Goal: Contribute content

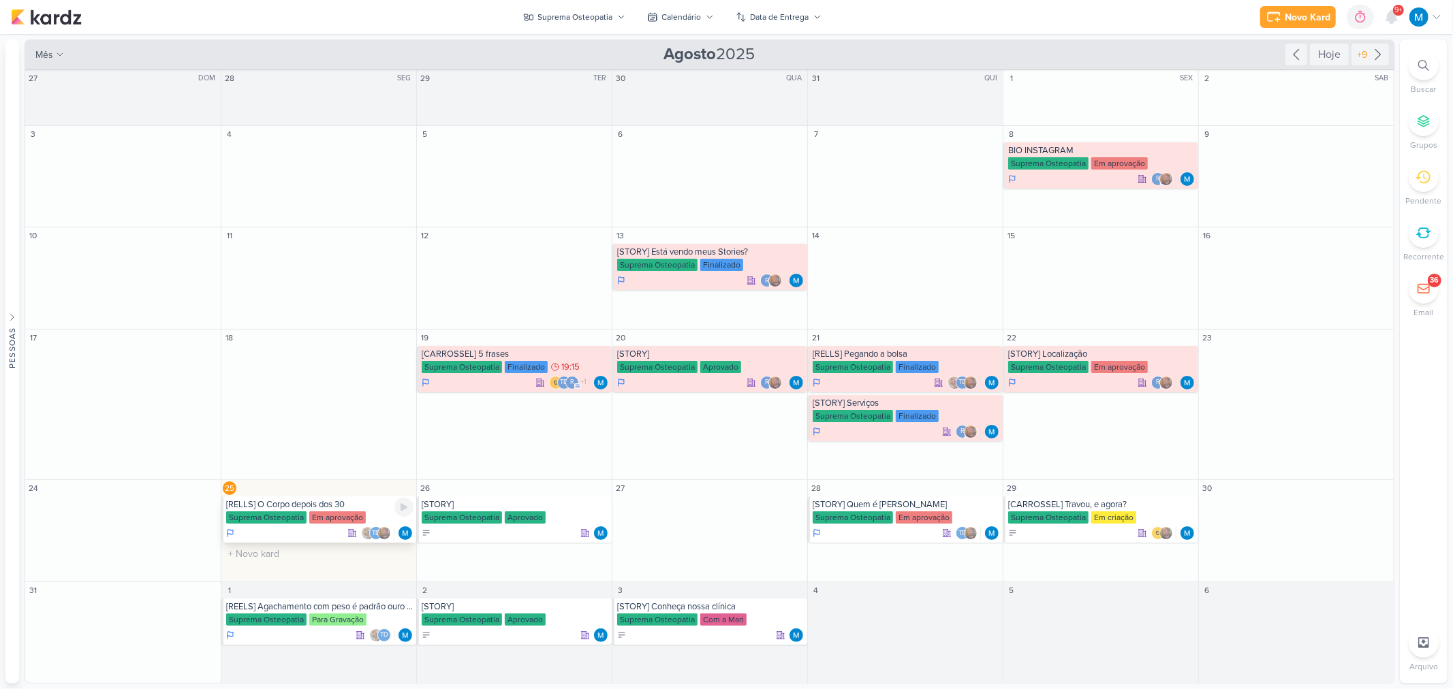
click at [315, 507] on div "[RELLS] O Corpo depois dos 30" at bounding box center [319, 504] width 187 height 11
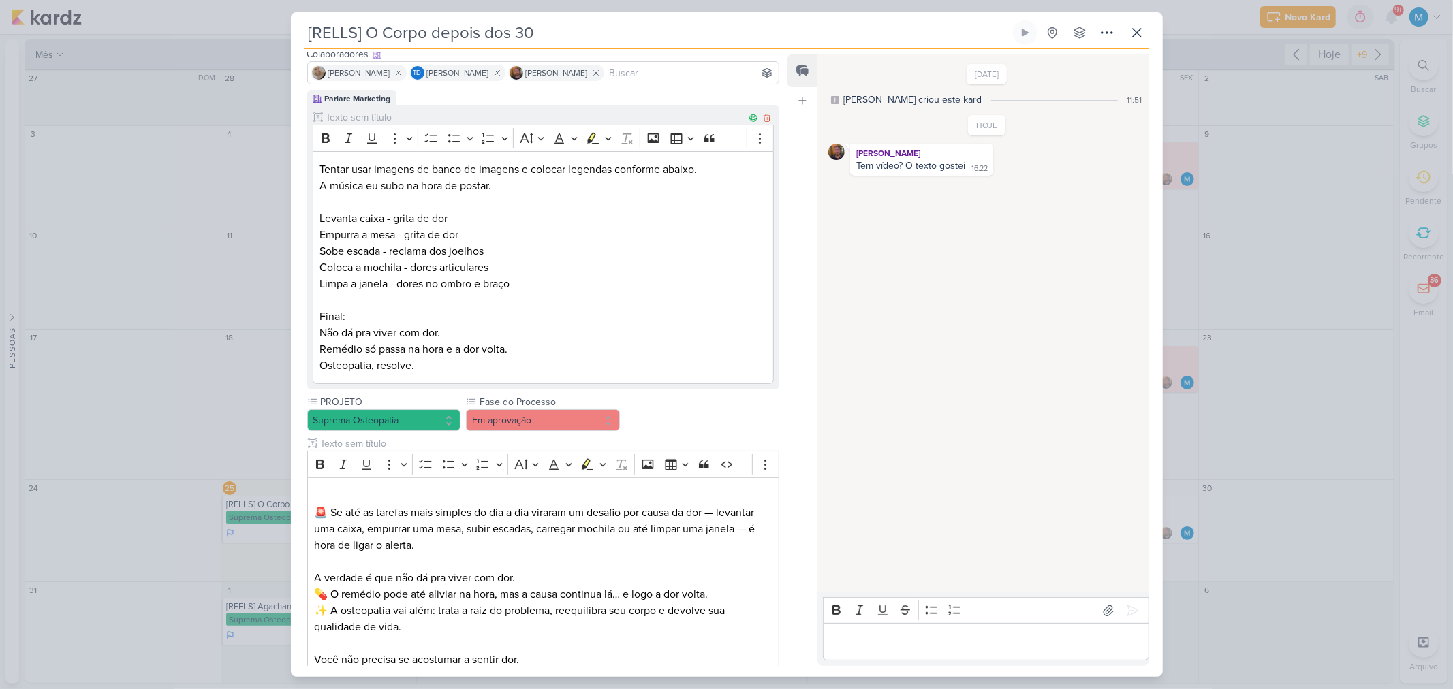
scroll to position [359, 0]
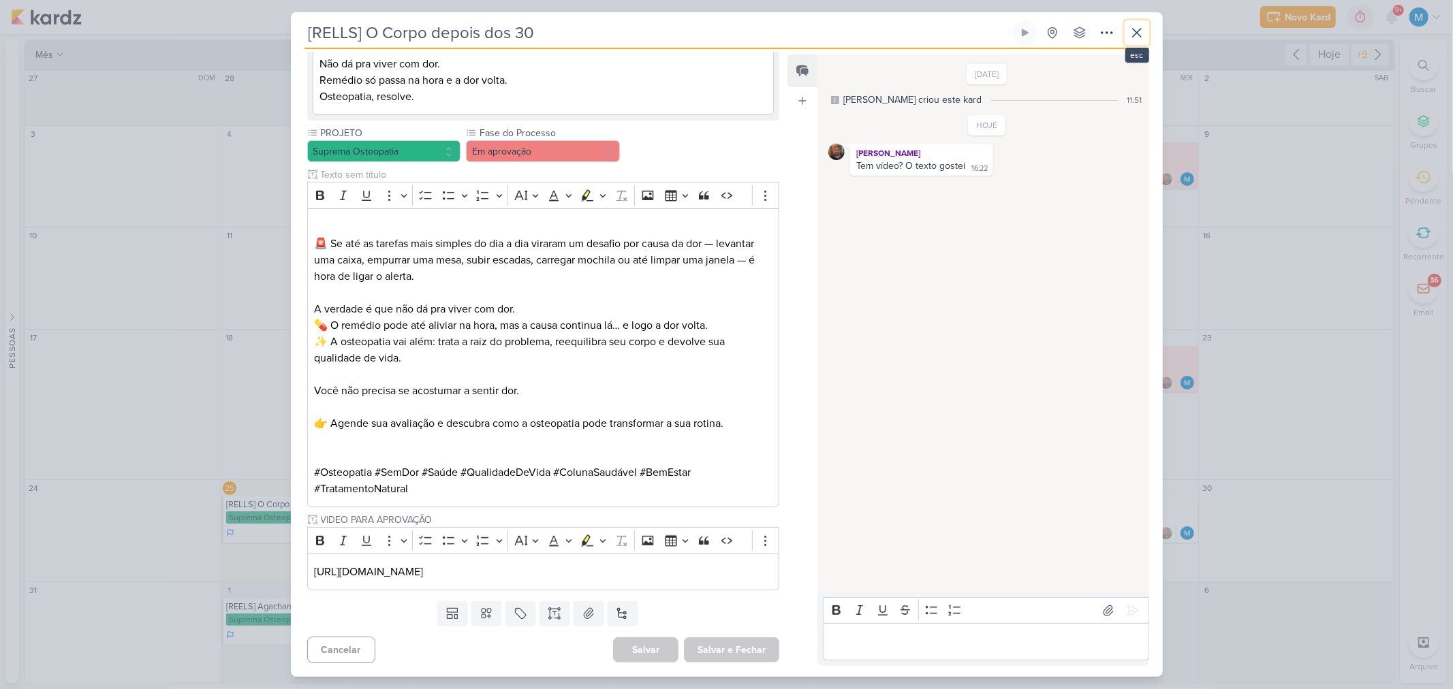
drag, startPoint x: 1145, startPoint y: 38, endPoint x: 1149, endPoint y: 26, distance: 12.9
click at [1145, 37] on button at bounding box center [1137, 32] width 25 height 25
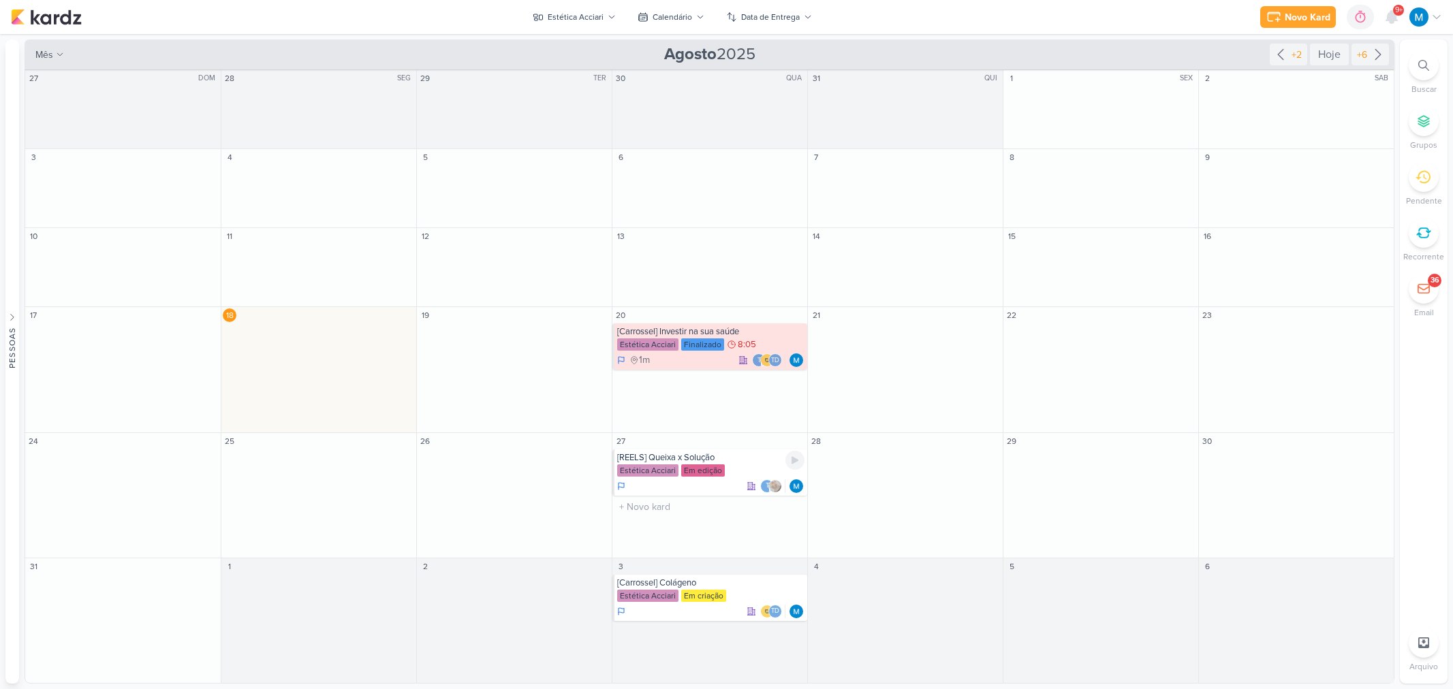
click at [734, 451] on div "[REELS] Queixa x Solução Estética Acciari Em edição t" at bounding box center [709, 473] width 195 height 46
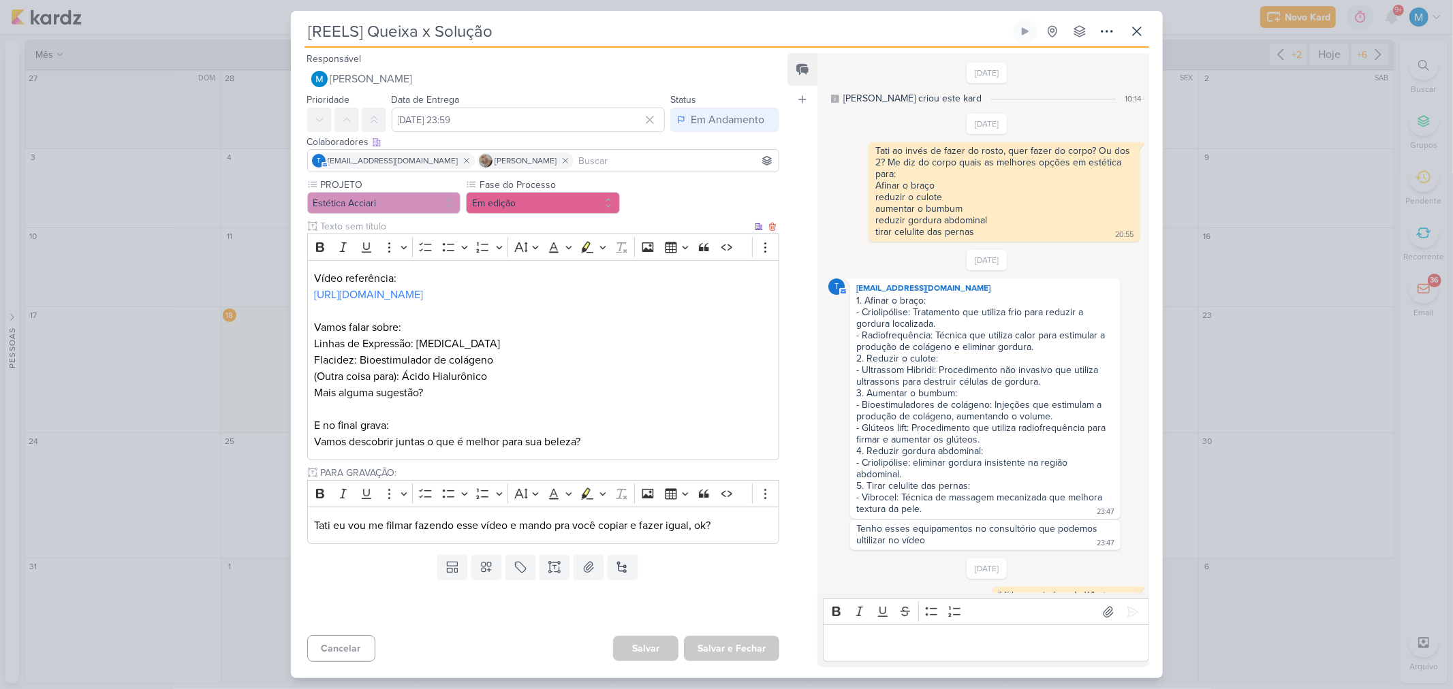
scroll to position [34, 0]
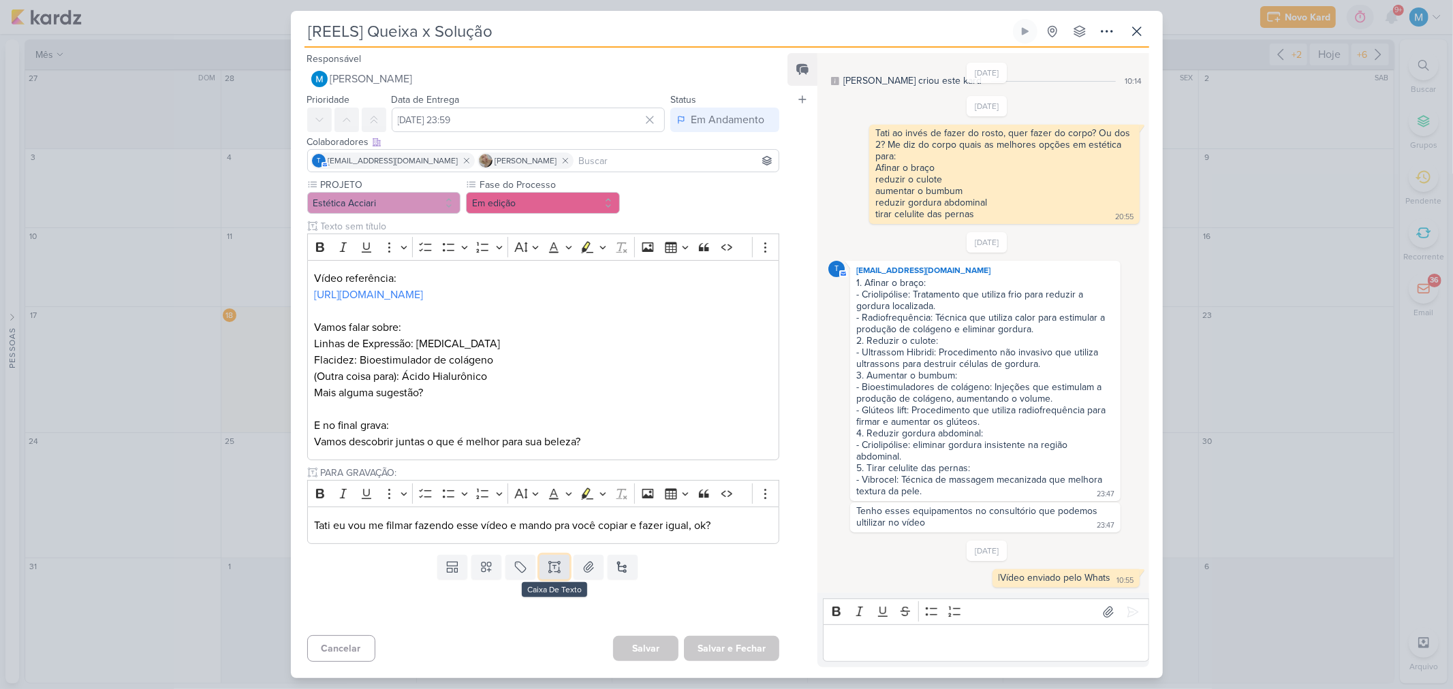
click at [559, 569] on icon at bounding box center [559, 567] width 0 height 7
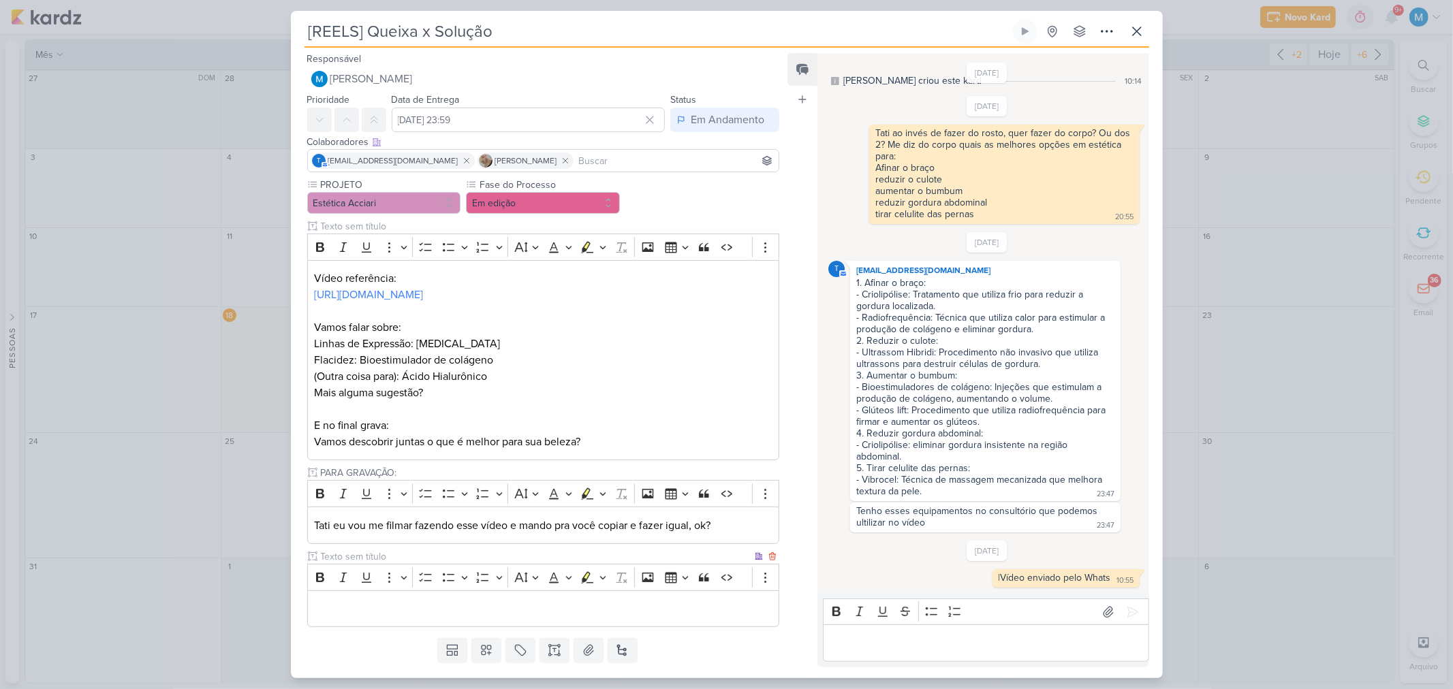
click at [337, 559] on input "text" at bounding box center [535, 557] width 435 height 14
type input "LEGENDA PARA APROVAÇÃO"
click at [576, 159] on input at bounding box center [676, 161] width 200 height 16
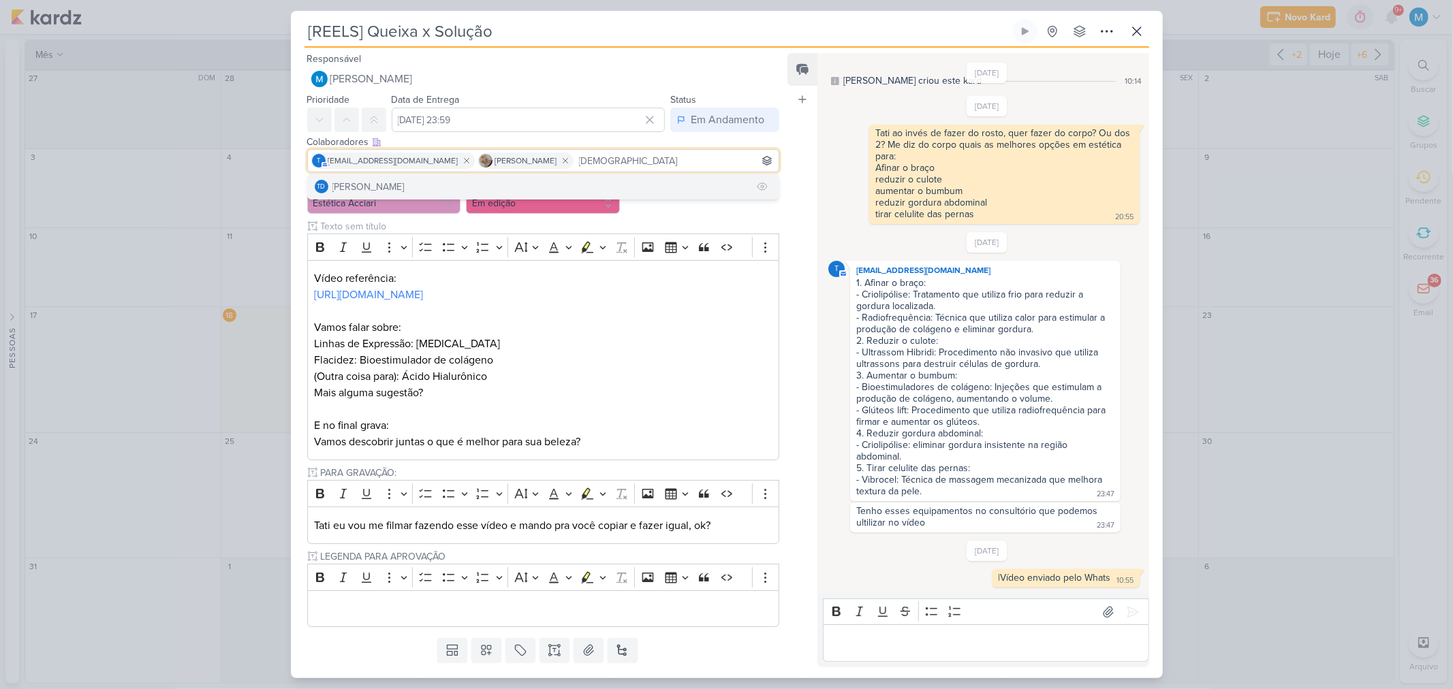
type input "thais"
click at [548, 181] on button "Td Thais de carvalho" at bounding box center [543, 186] width 471 height 25
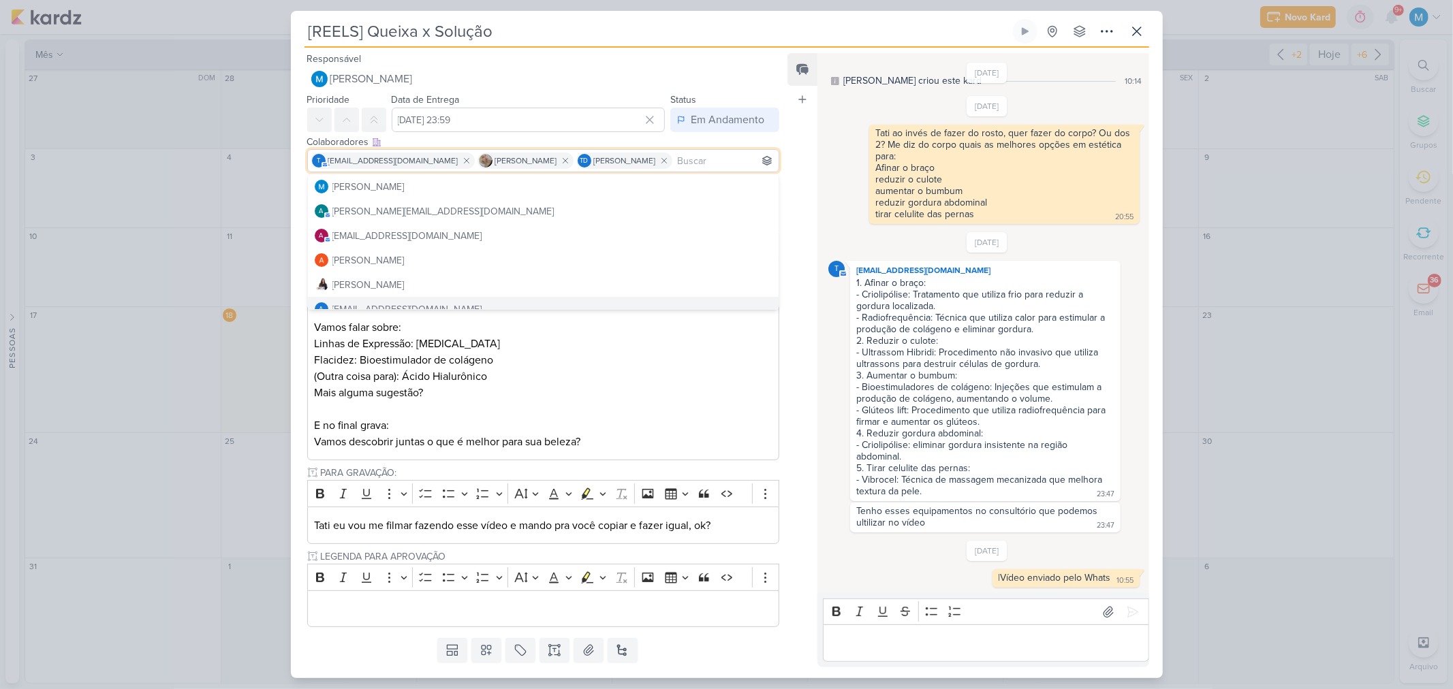
click at [711, 379] on p "Vamos falar sobre: Linhas de Expressão: Botox Flacidez: Bioestimulador de colág…" at bounding box center [543, 351] width 458 height 65
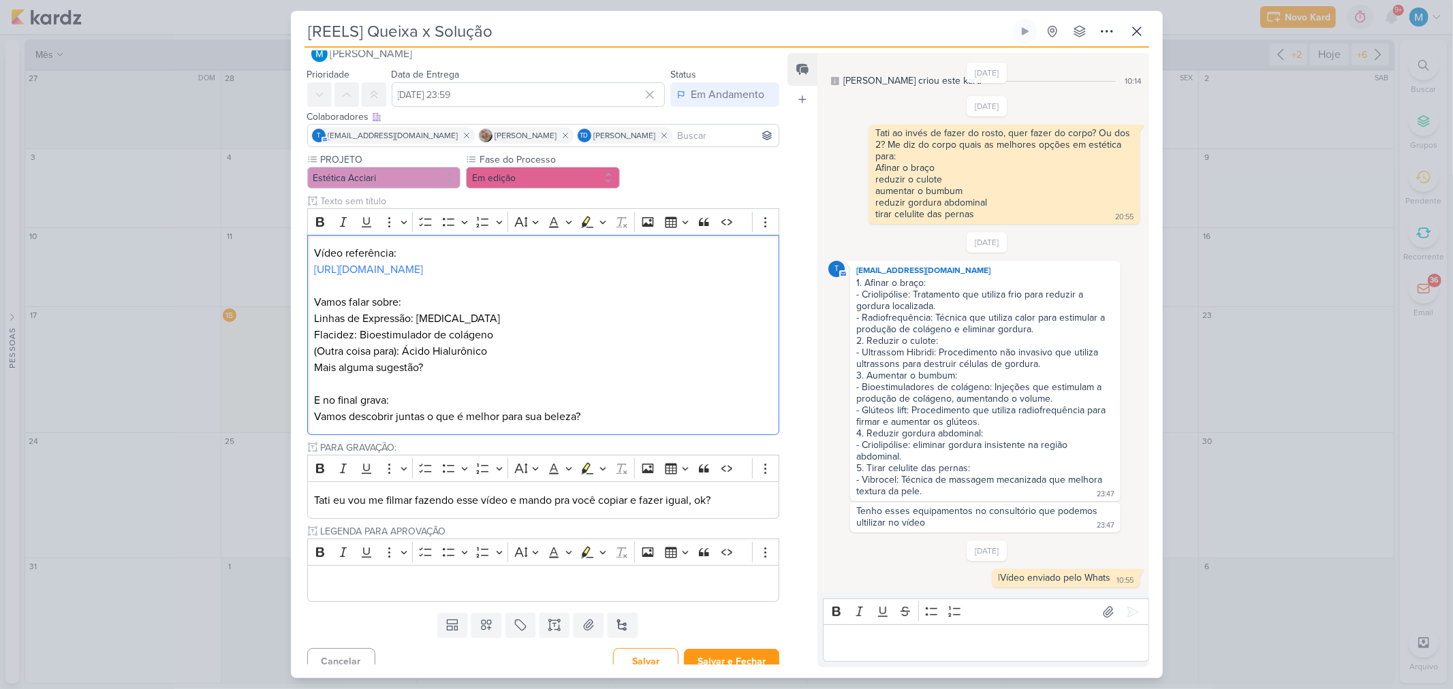
scroll to position [39, 0]
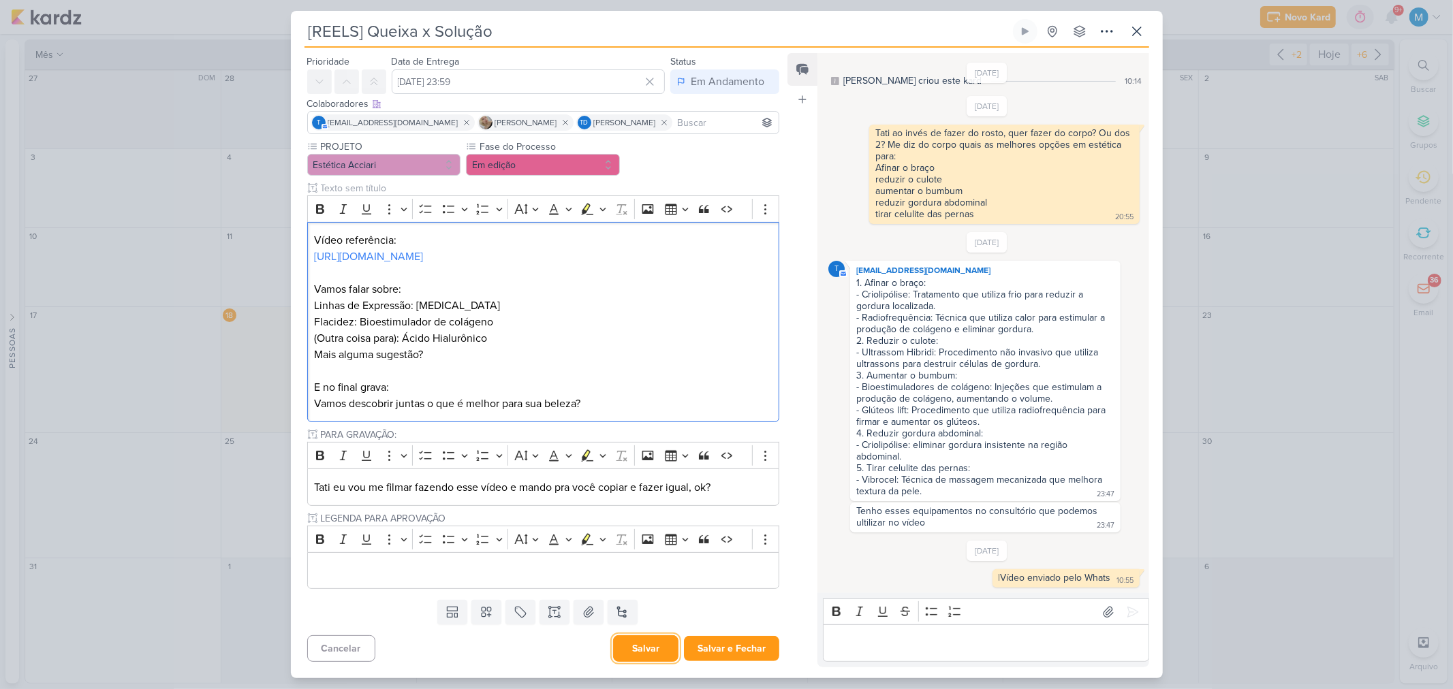
click at [623, 651] on button "Salvar" at bounding box center [645, 649] width 65 height 27
click at [1106, 29] on icon at bounding box center [1107, 31] width 16 height 16
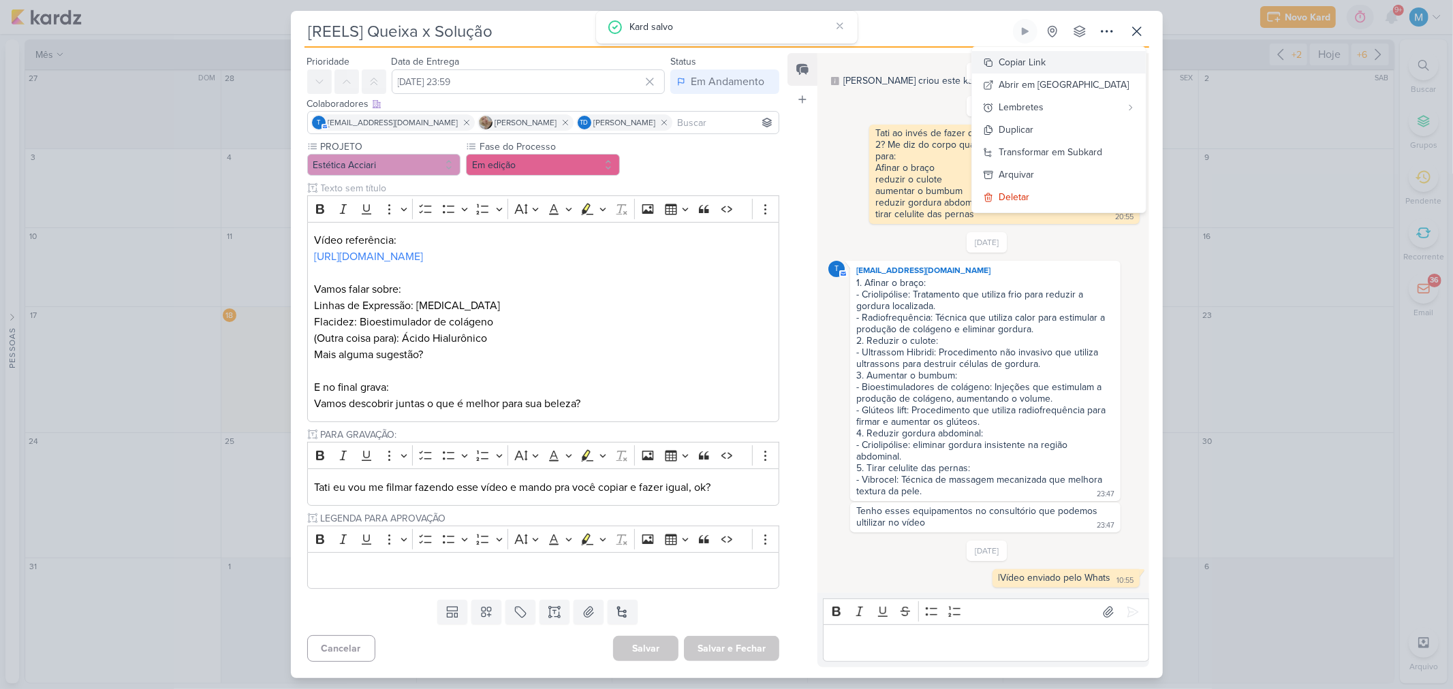
click at [1075, 57] on button "Copiar Link" at bounding box center [1059, 62] width 174 height 22
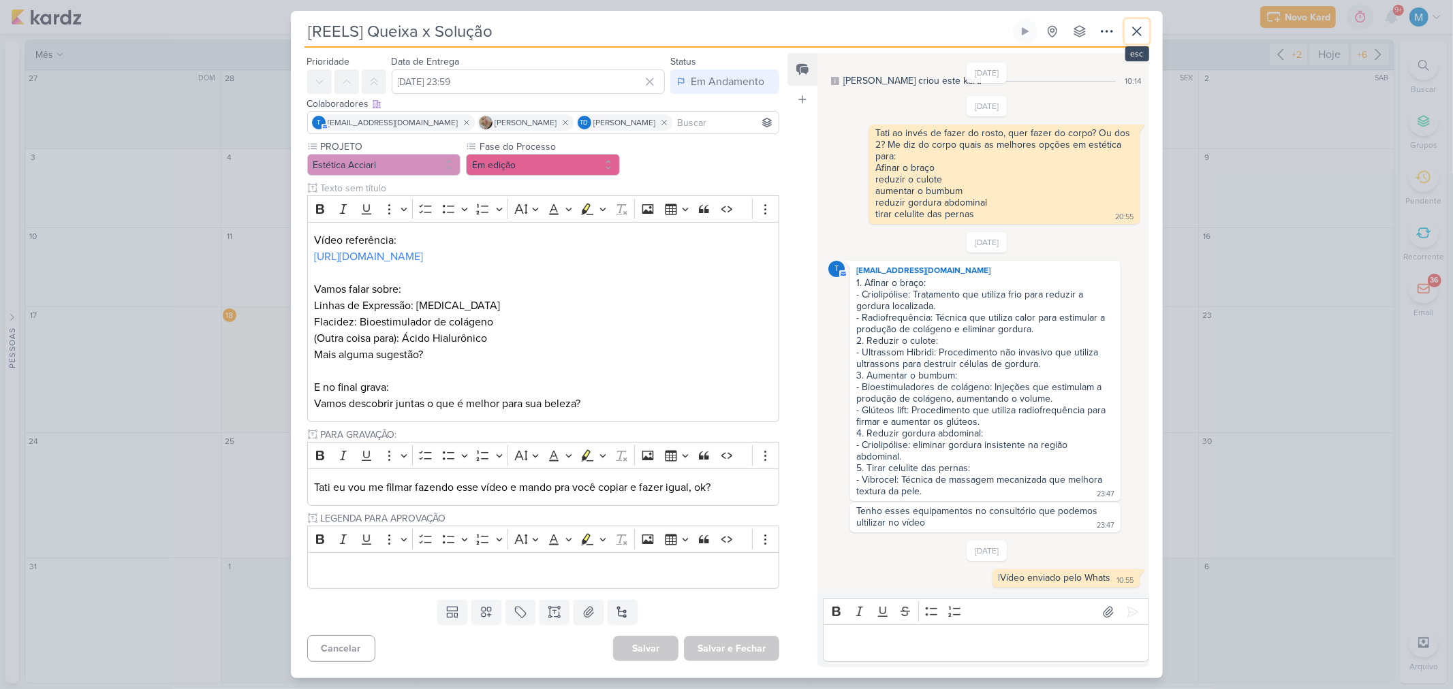
drag, startPoint x: 1135, startPoint y: 35, endPoint x: 986, endPoint y: 0, distance: 153.2
click at [1135, 35] on icon at bounding box center [1137, 31] width 16 height 16
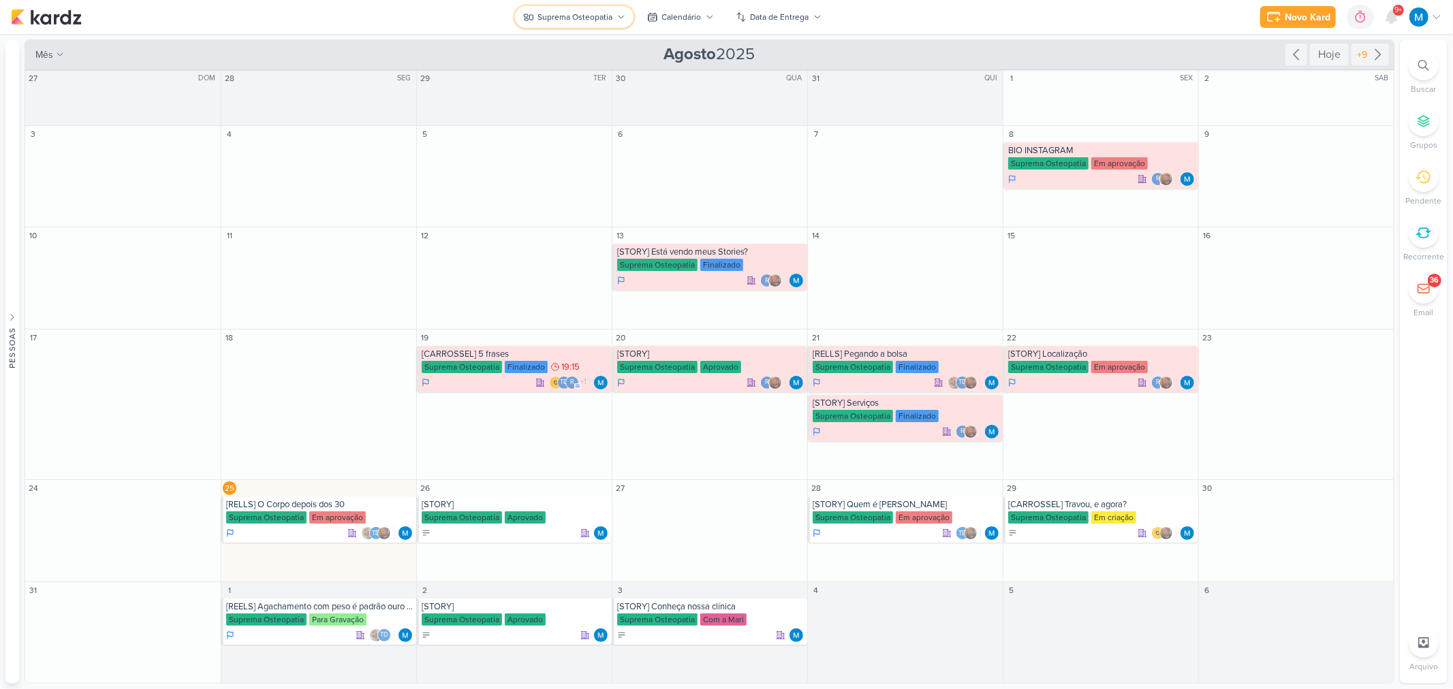
click at [604, 17] on div "Suprema Osteopatia" at bounding box center [575, 17] width 75 height 12
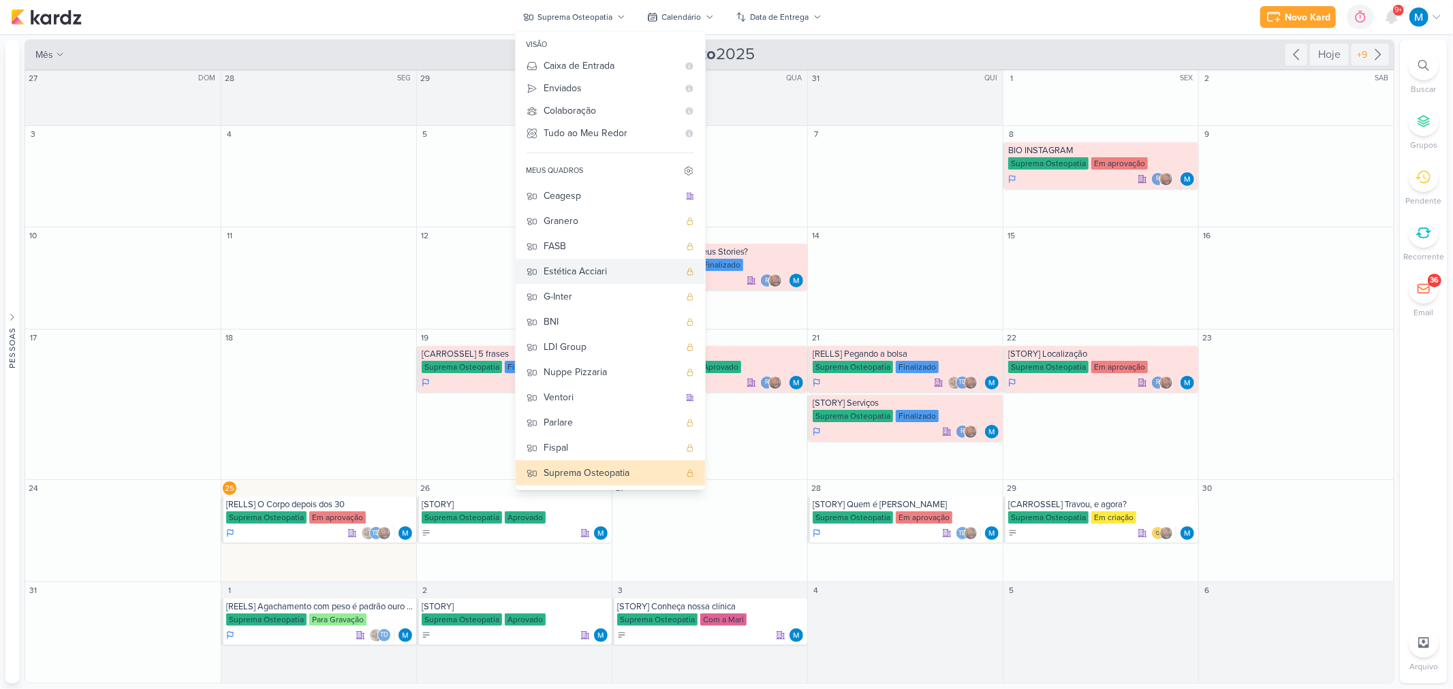
click at [614, 272] on div "Estética Acciari" at bounding box center [611, 271] width 135 height 14
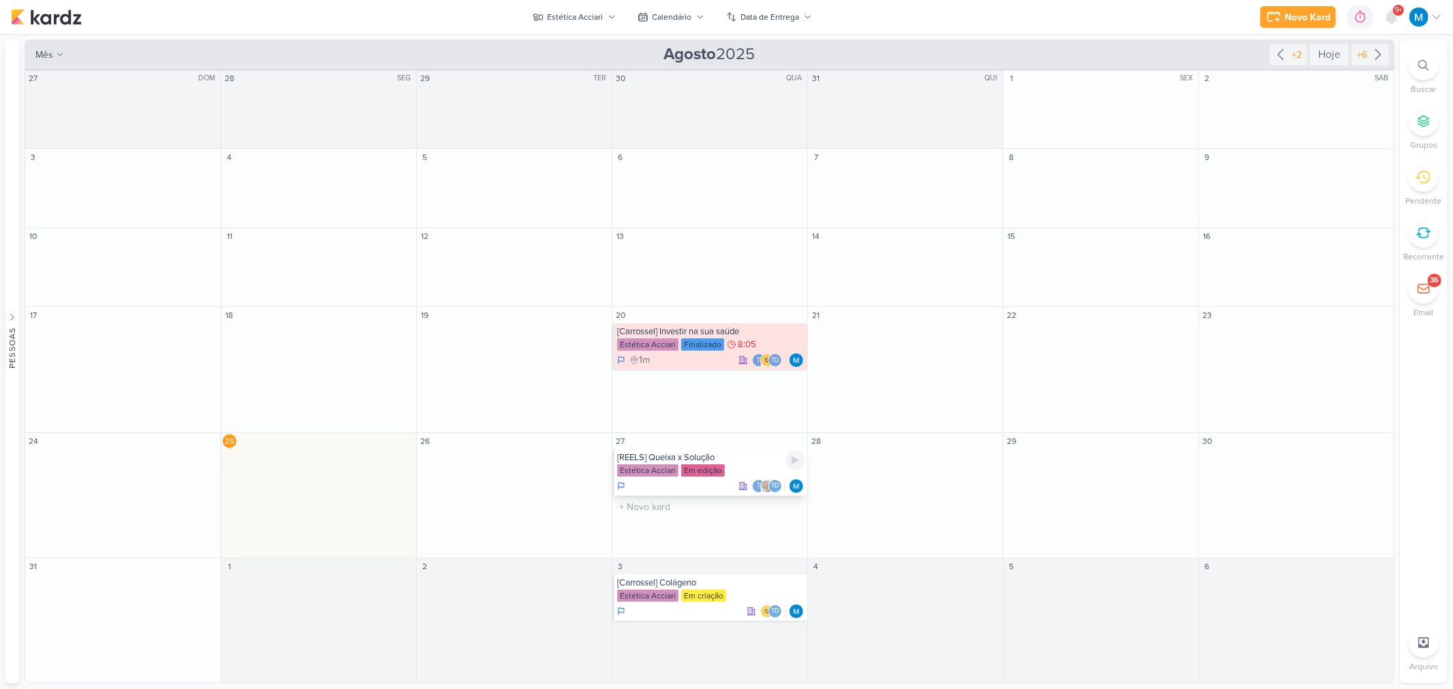
click at [751, 454] on div "[REELS] Queixa x Solução" at bounding box center [710, 457] width 187 height 11
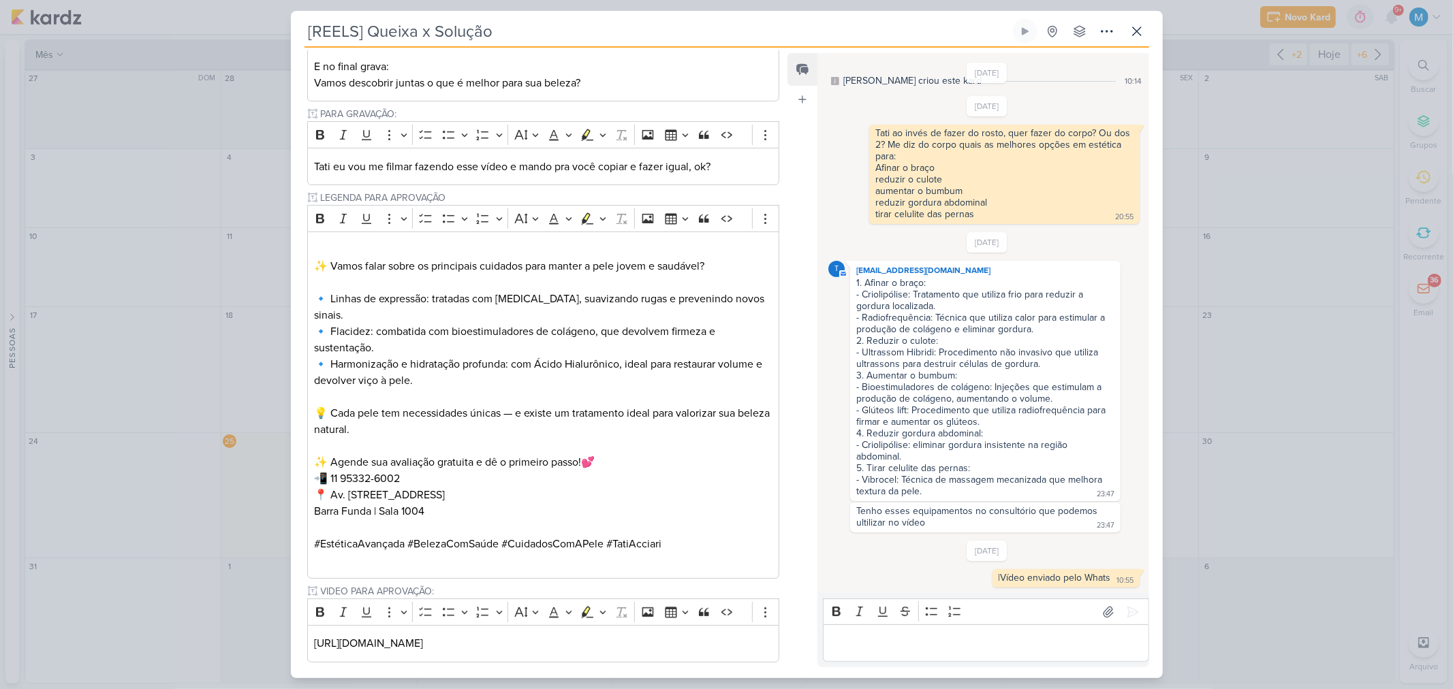
scroll to position [378, 0]
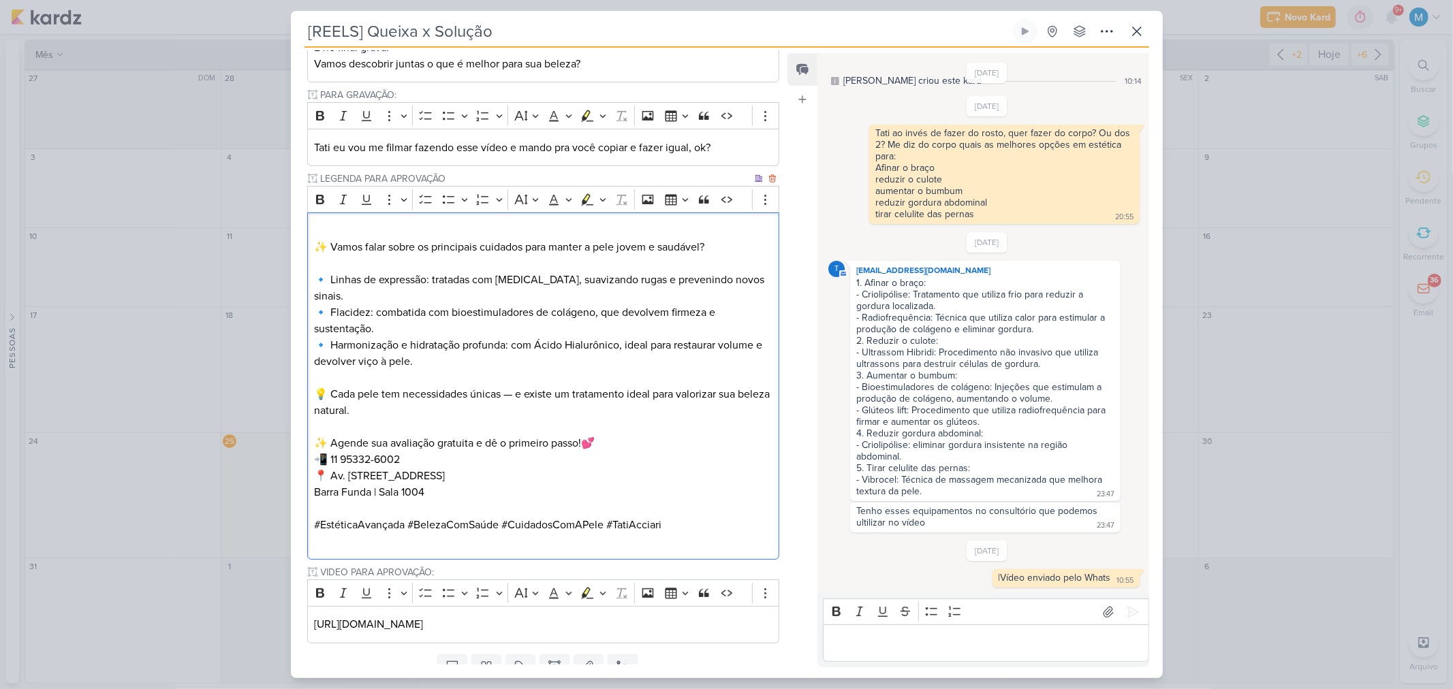
click at [405, 228] on p "Editor editing area: main" at bounding box center [543, 231] width 458 height 16
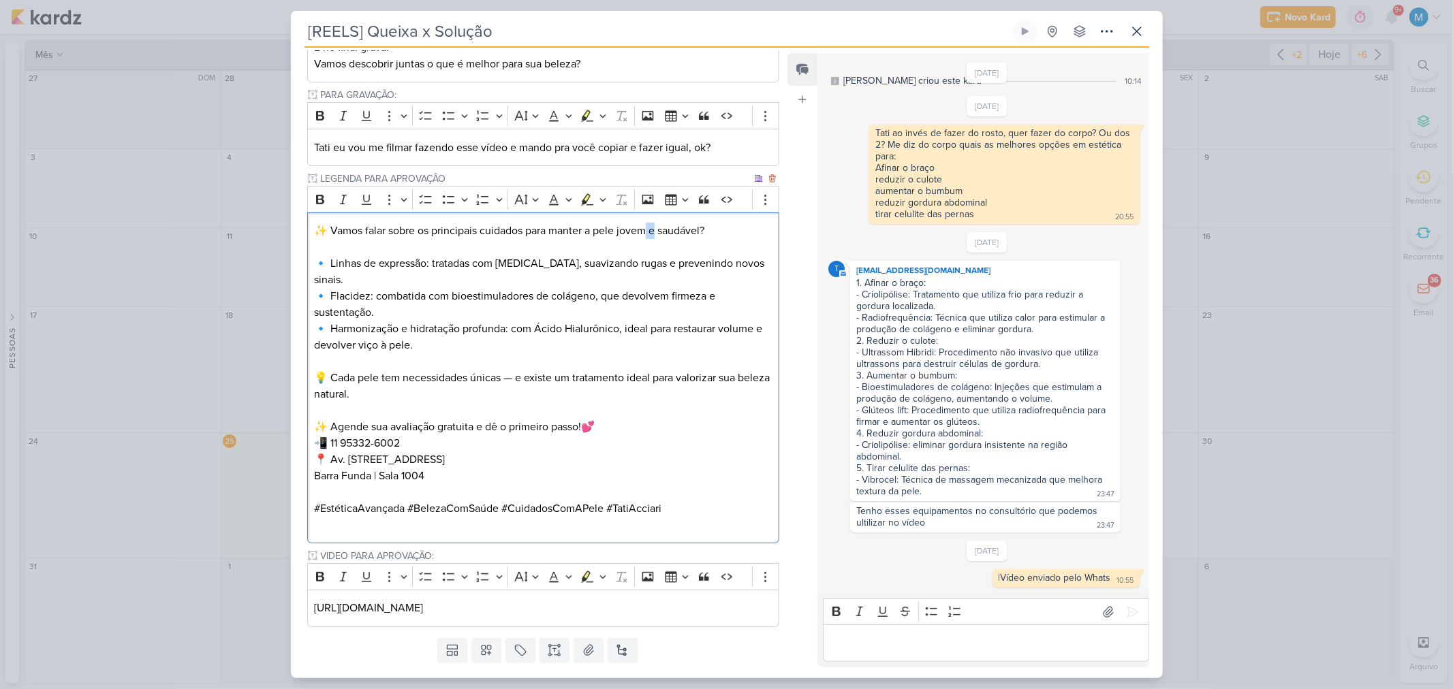
drag, startPoint x: 659, startPoint y: 228, endPoint x: 651, endPoint y: 230, distance: 8.0
click at [651, 230] on p "✨ Vamos falar sobre os principais cuidados para manter a pele jovem e saudável?" at bounding box center [543, 231] width 458 height 16
click at [699, 230] on p "✨ Vamos falar sobre os principais cuidados para manter a pele jovem, saudável?" at bounding box center [543, 231] width 458 height 16
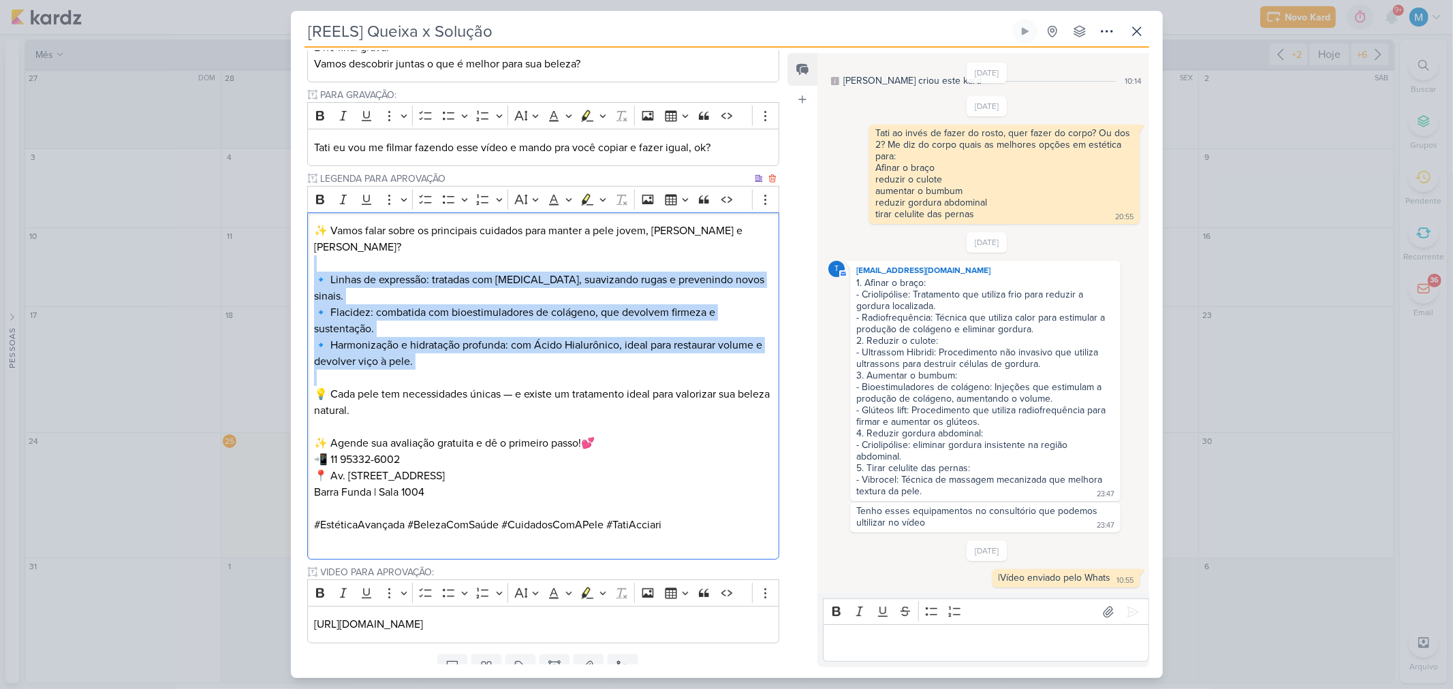
drag, startPoint x: 381, startPoint y: 343, endPoint x: 318, endPoint y: 245, distance: 116.8
click at [318, 245] on div "✨ Vamos falar sobre os principais cuidados para manter a pele jovem, saudável e…" at bounding box center [543, 387] width 473 height 348
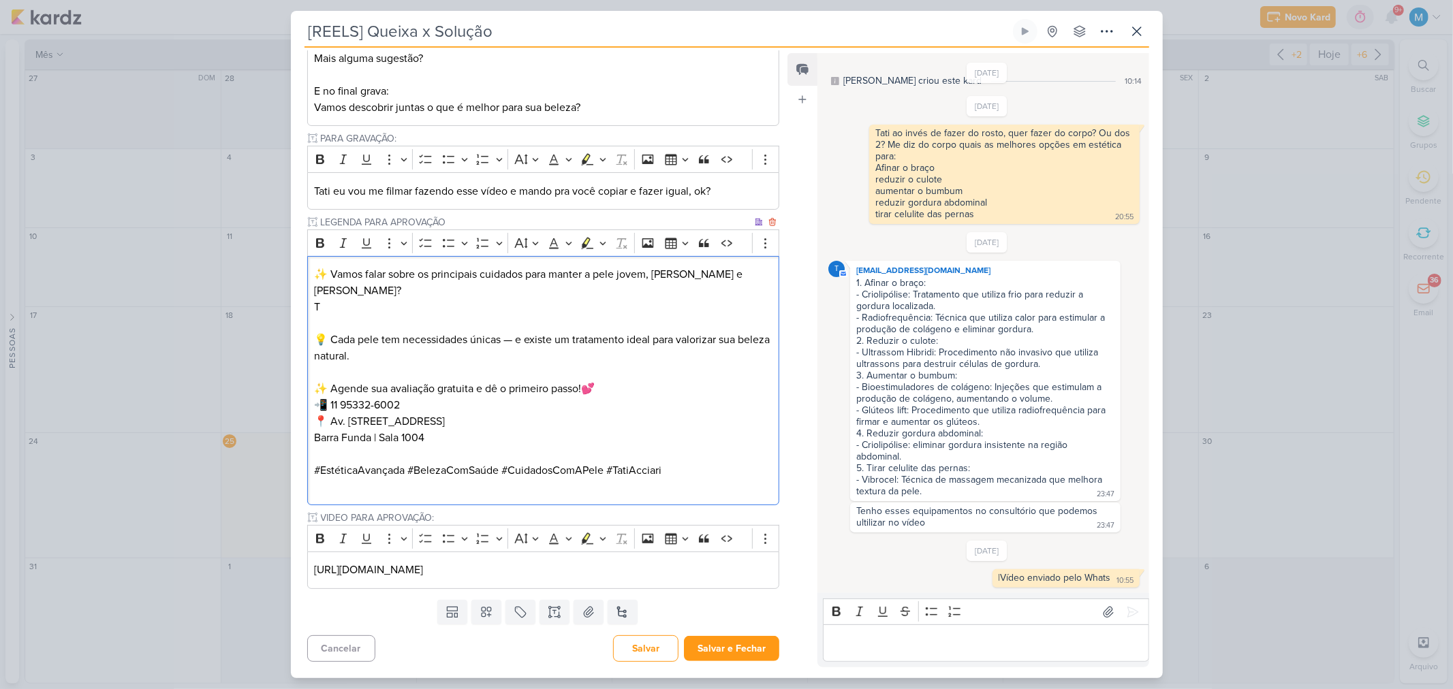
scroll to position [319, 0]
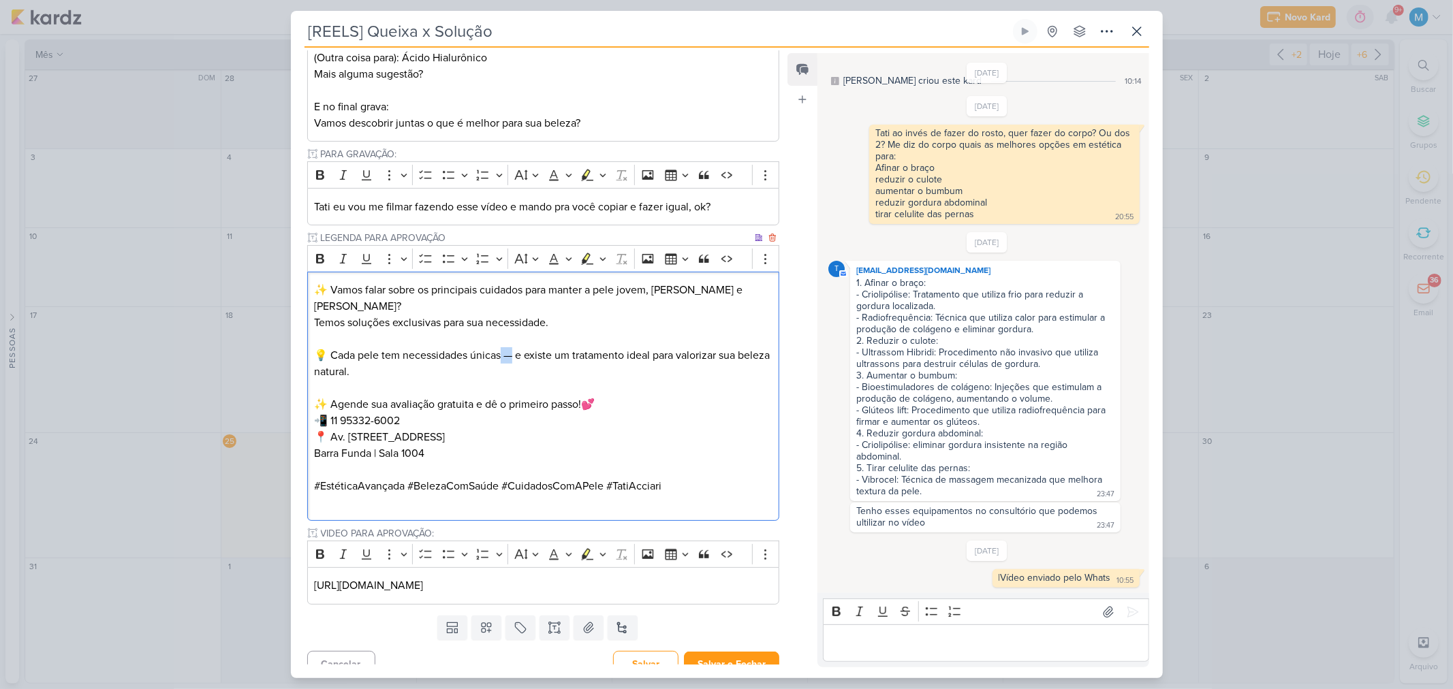
drag, startPoint x: 514, startPoint y: 337, endPoint x: 502, endPoint y: 341, distance: 12.7
click at [502, 347] on p "💡 Cada pele tem necessidades únicas — e existe um tratamento ideal para valoriz…" at bounding box center [543, 363] width 458 height 33
drag, startPoint x: 351, startPoint y: 356, endPoint x: 300, endPoint y: 336, distance: 54.4
click at [300, 336] on div "PROJETO Estética Acciari Fase do Processo" at bounding box center [538, 234] width 495 height 751
copy p "💡 Cada pele tem necessidades únicas, e existe um tratamento ideal para valoriza…"
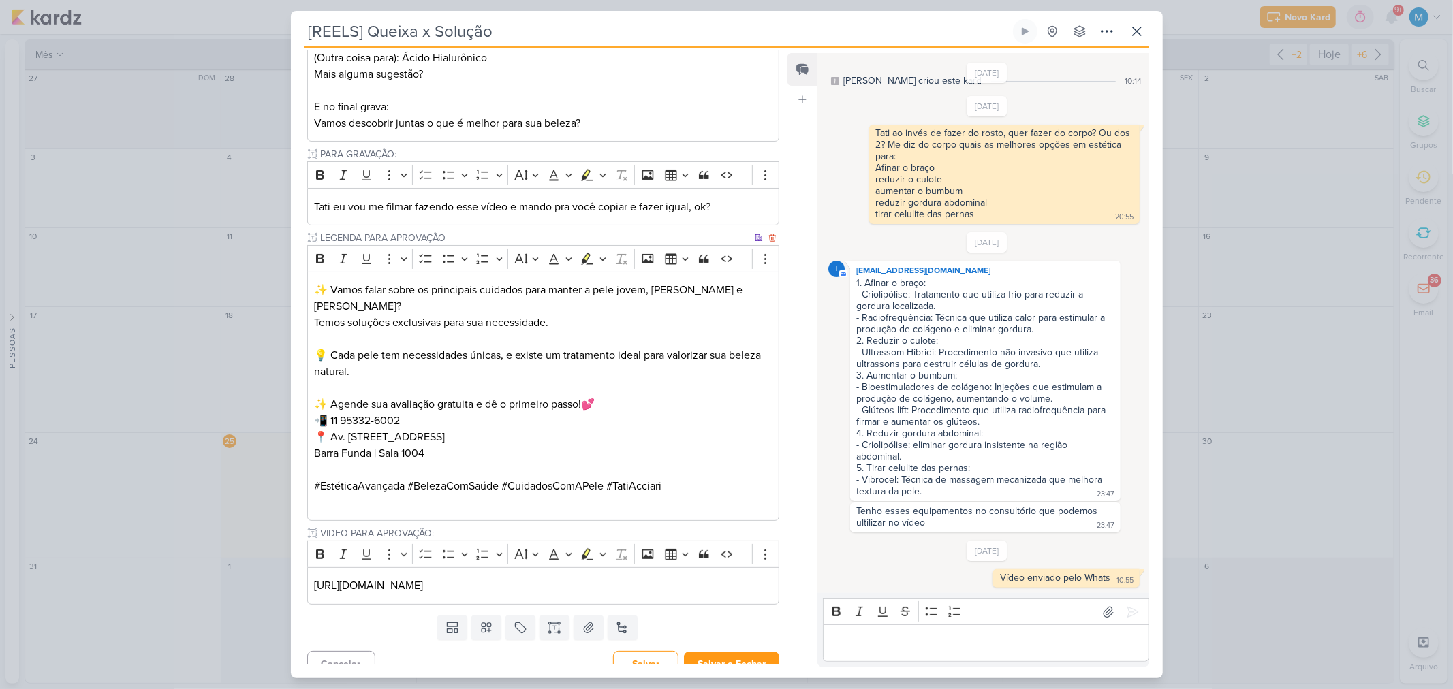
click at [535, 396] on p "✨ Agende sua avaliação gratuita e dê o primeiro passo!💕 📲 11 95332-6002 📍 Av. M…" at bounding box center [543, 428] width 458 height 65
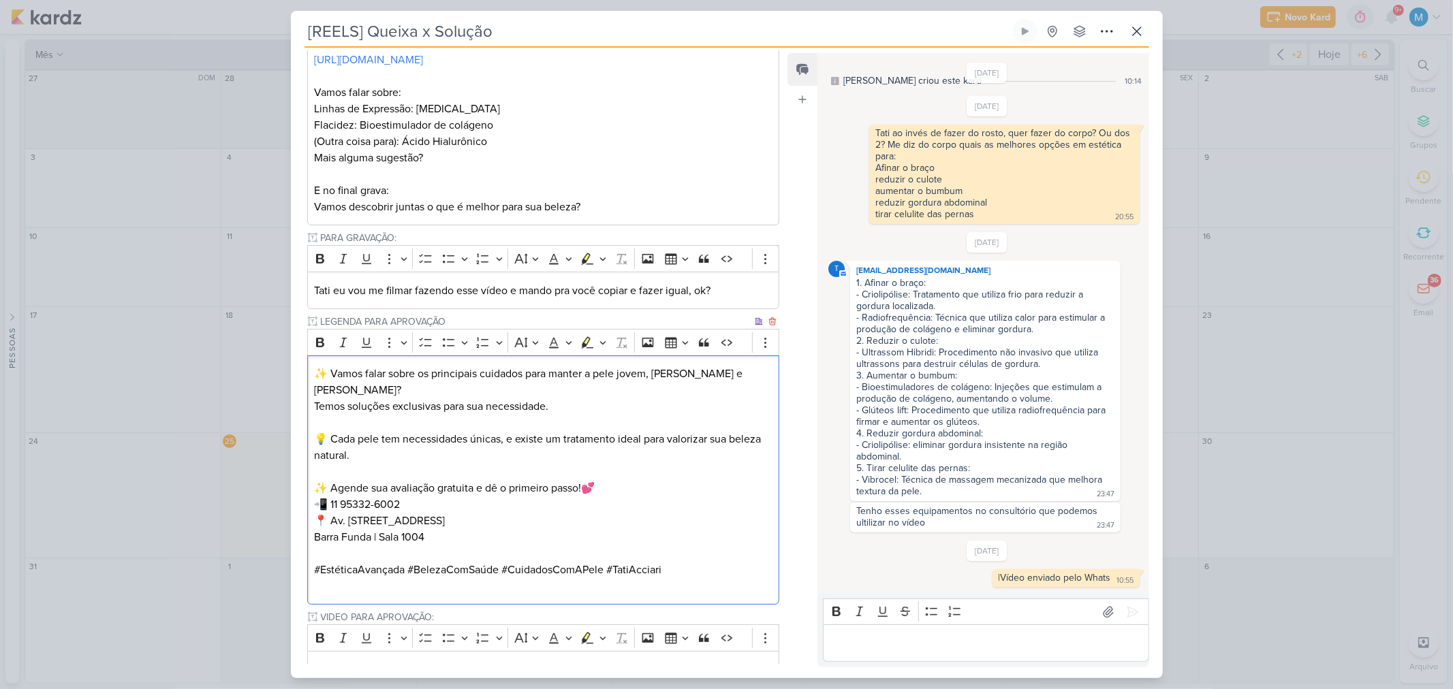
scroll to position [168, 0]
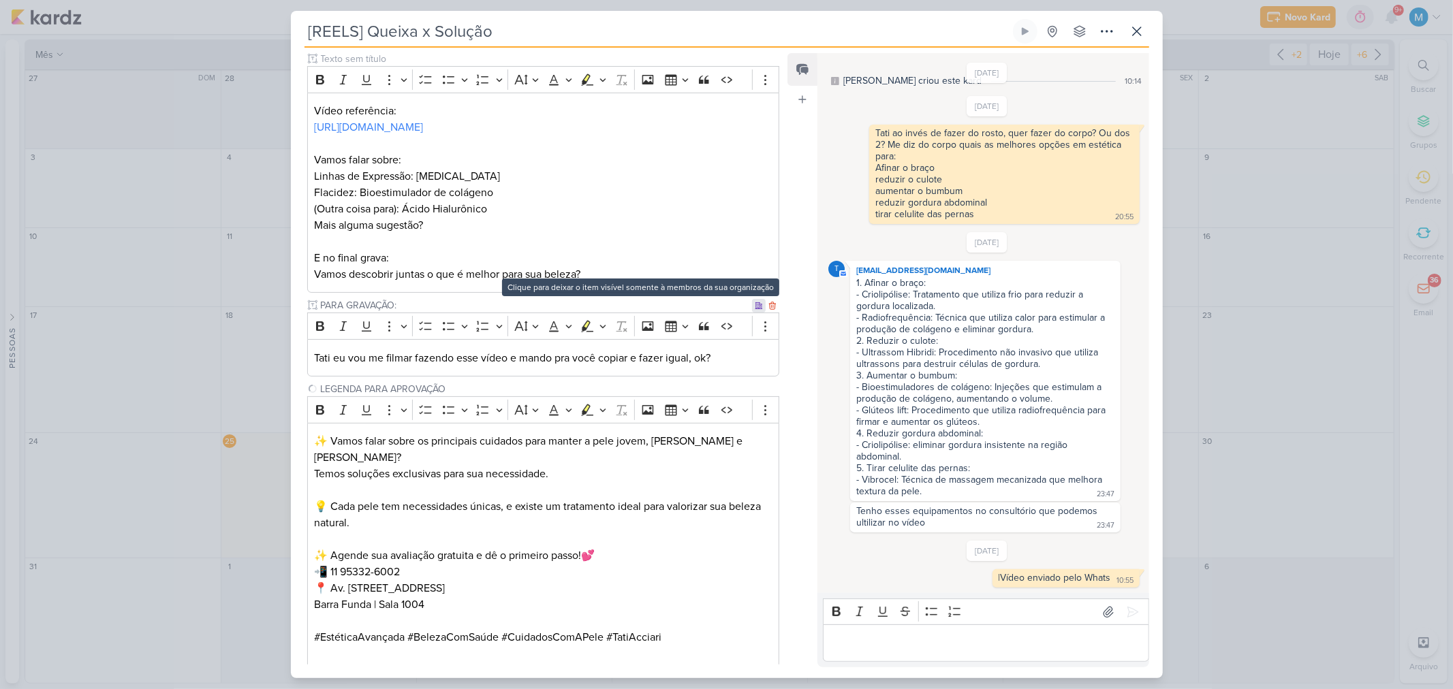
click at [755, 302] on icon at bounding box center [758, 305] width 7 height 6
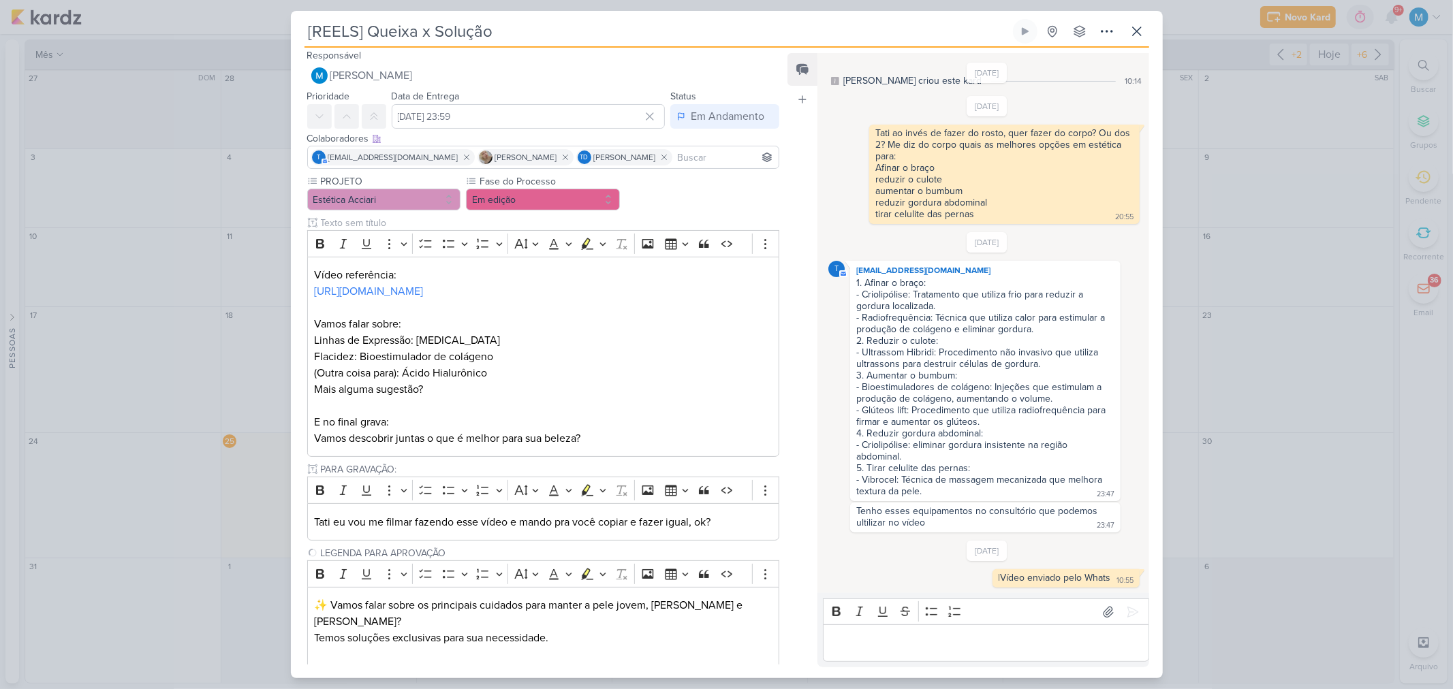
scroll to position [0, 0]
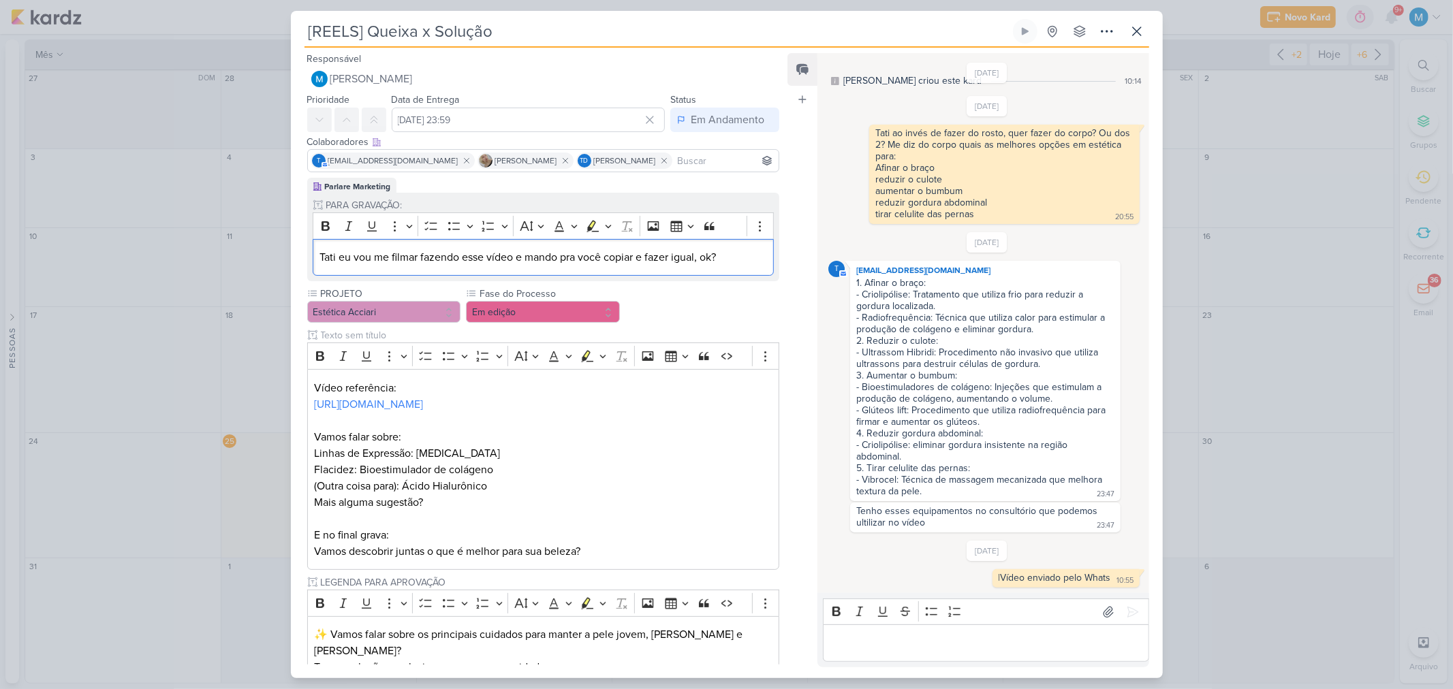
click at [753, 225] on icon "Editor toolbar" at bounding box center [760, 226] width 14 height 14
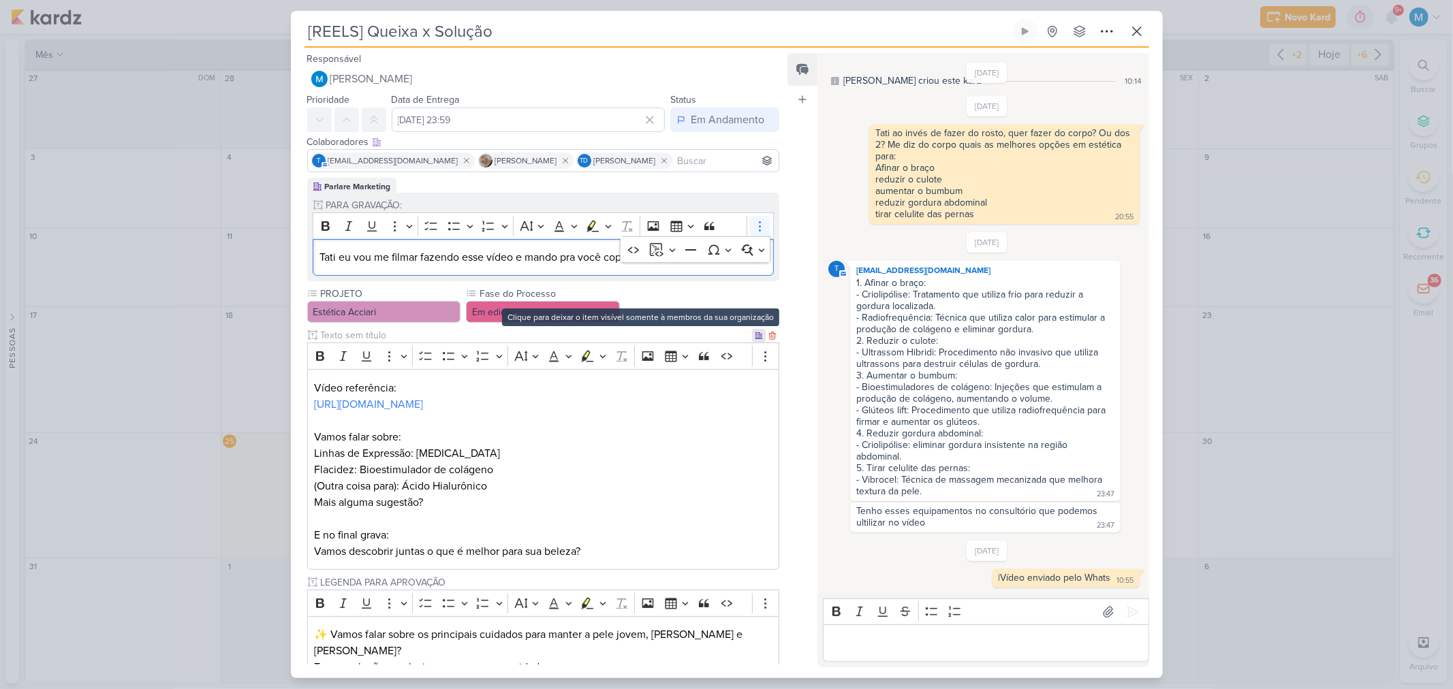
click at [755, 337] on icon at bounding box center [759, 336] width 8 height 8
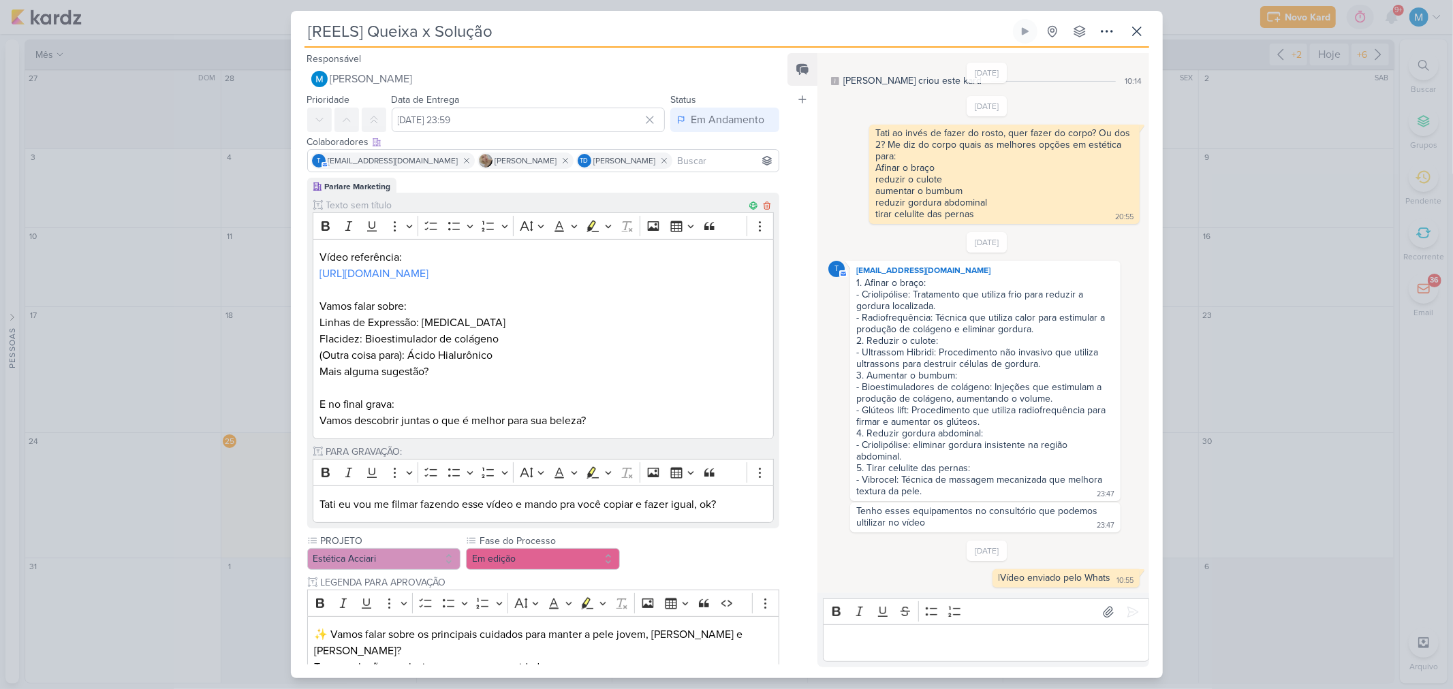
click at [526, 318] on p "Vamos falar sobre: Linhas de Expressão: Botox Flacidez: Bioestimulador de colág…" at bounding box center [542, 330] width 447 height 65
click at [518, 554] on button "Em edição" at bounding box center [543, 559] width 154 height 22
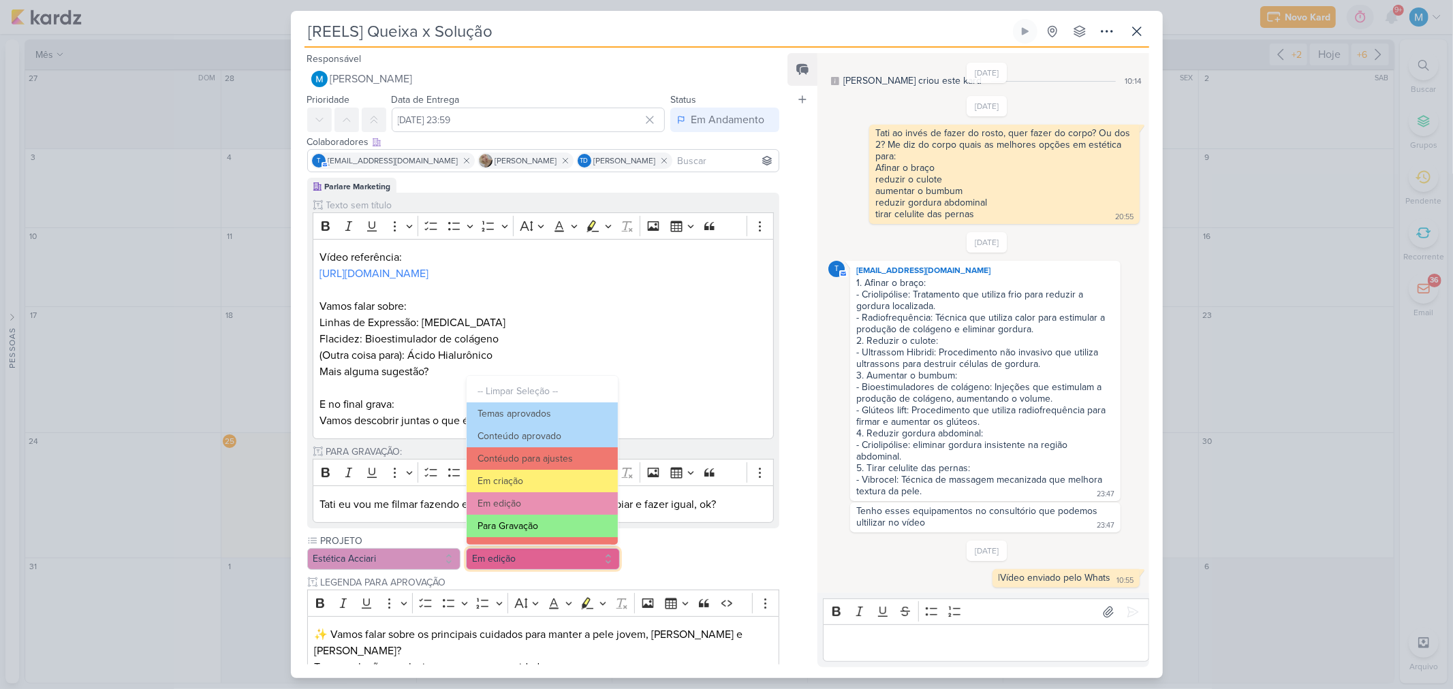
scroll to position [76, 0]
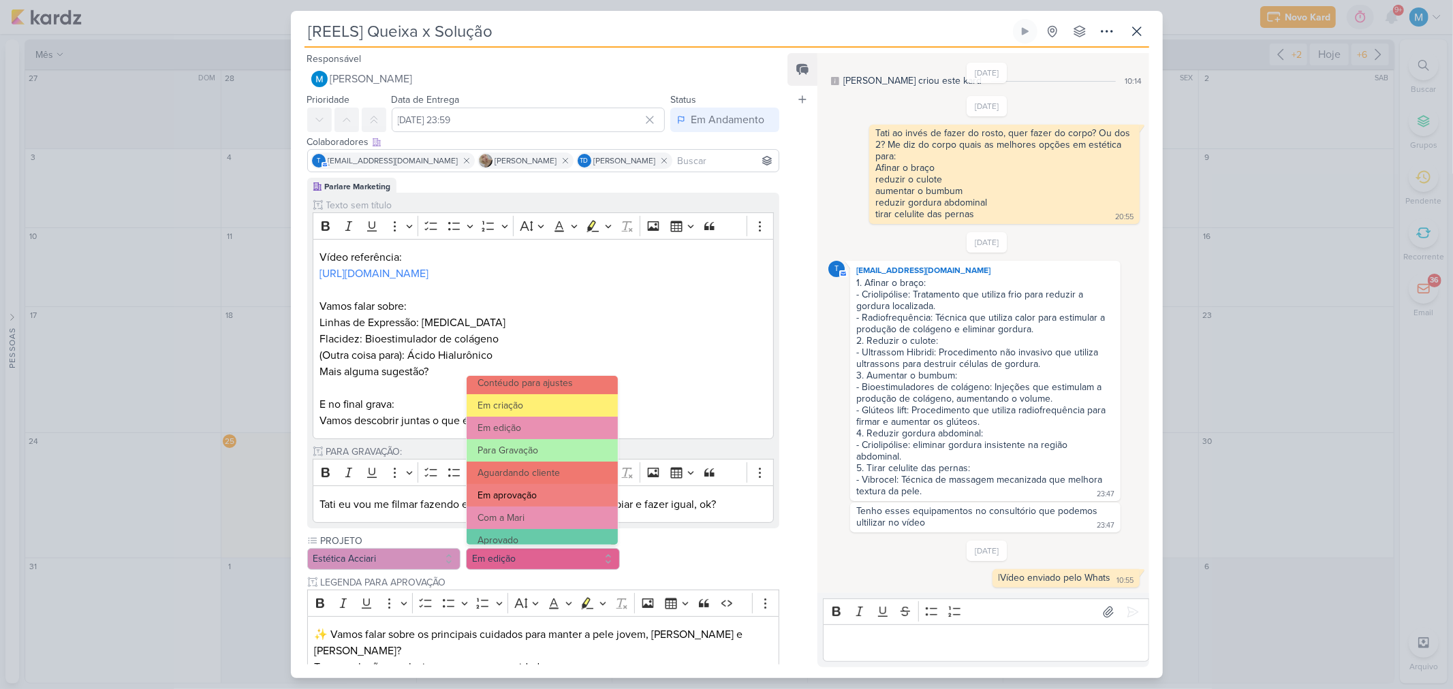
click at [559, 496] on button "Em aprovação" at bounding box center [542, 495] width 151 height 22
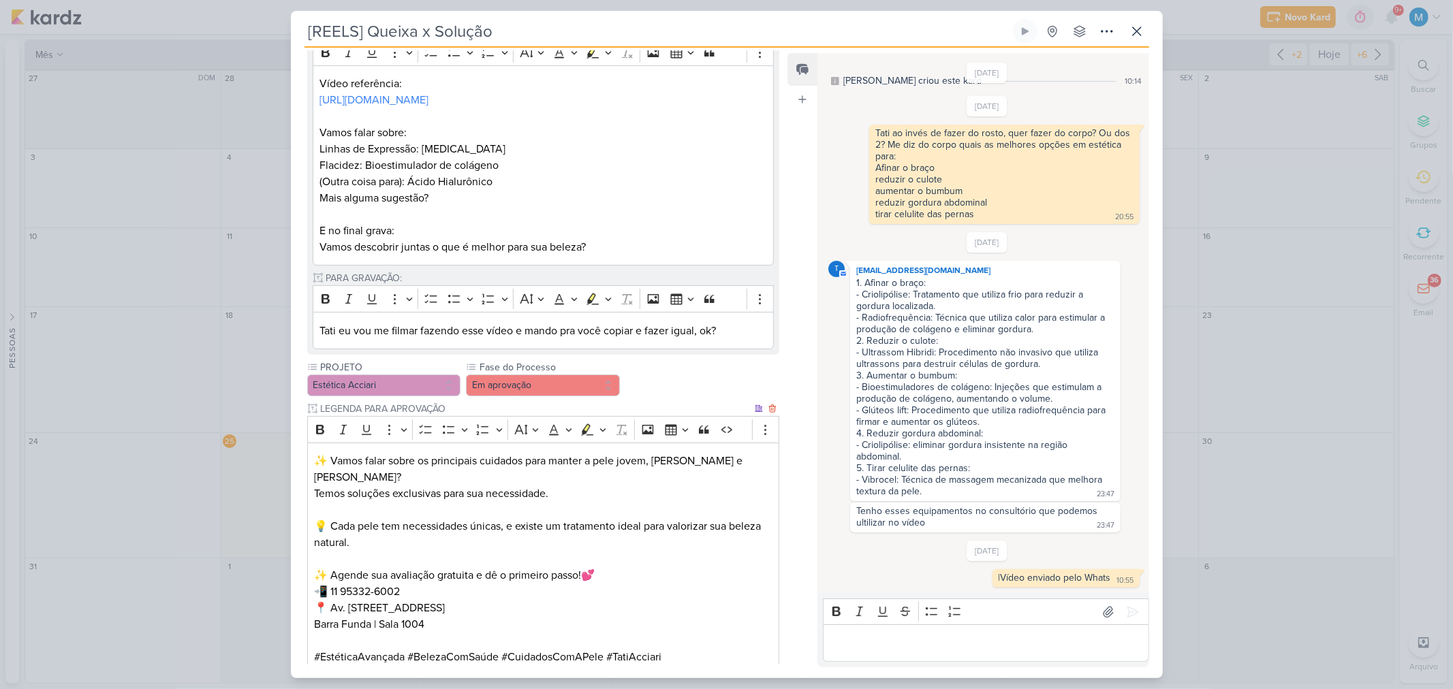
scroll to position [345, 0]
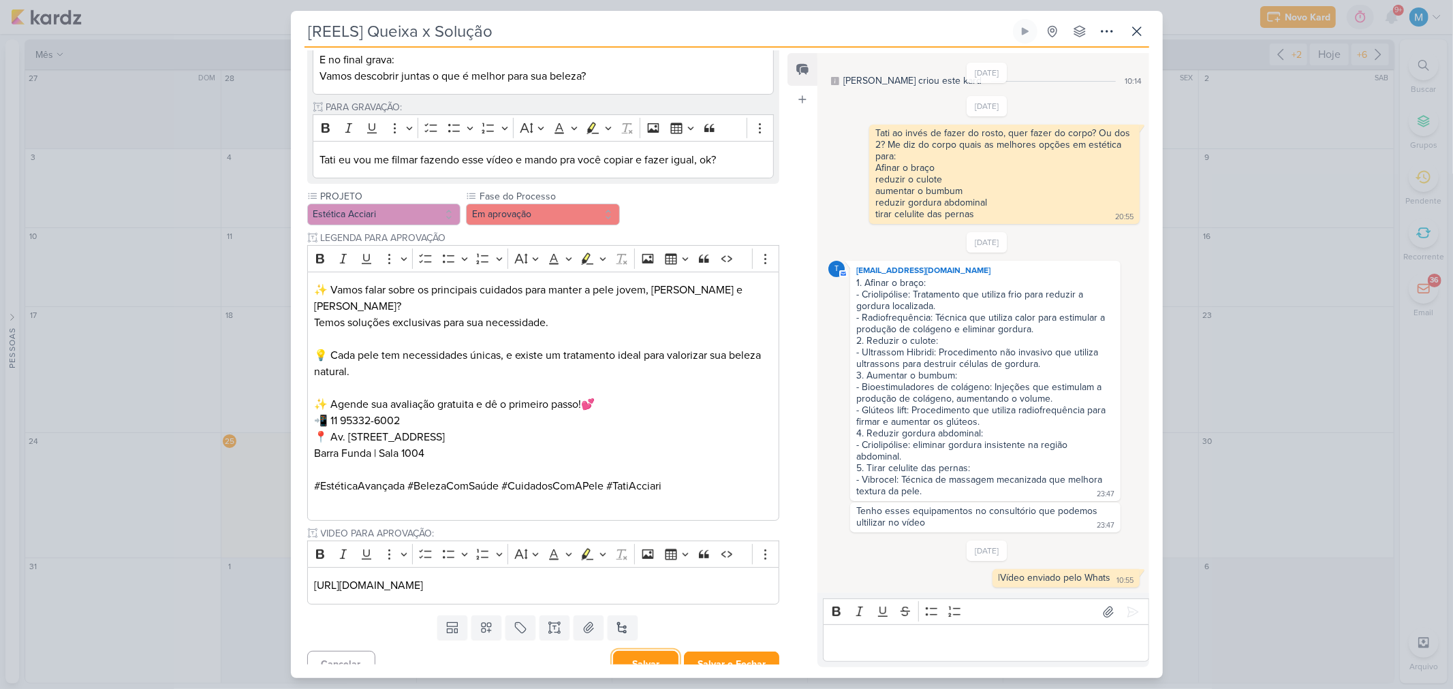
click at [657, 651] on button "Salvar" at bounding box center [645, 664] width 65 height 27
click at [1102, 32] on icon at bounding box center [1107, 31] width 11 height 1
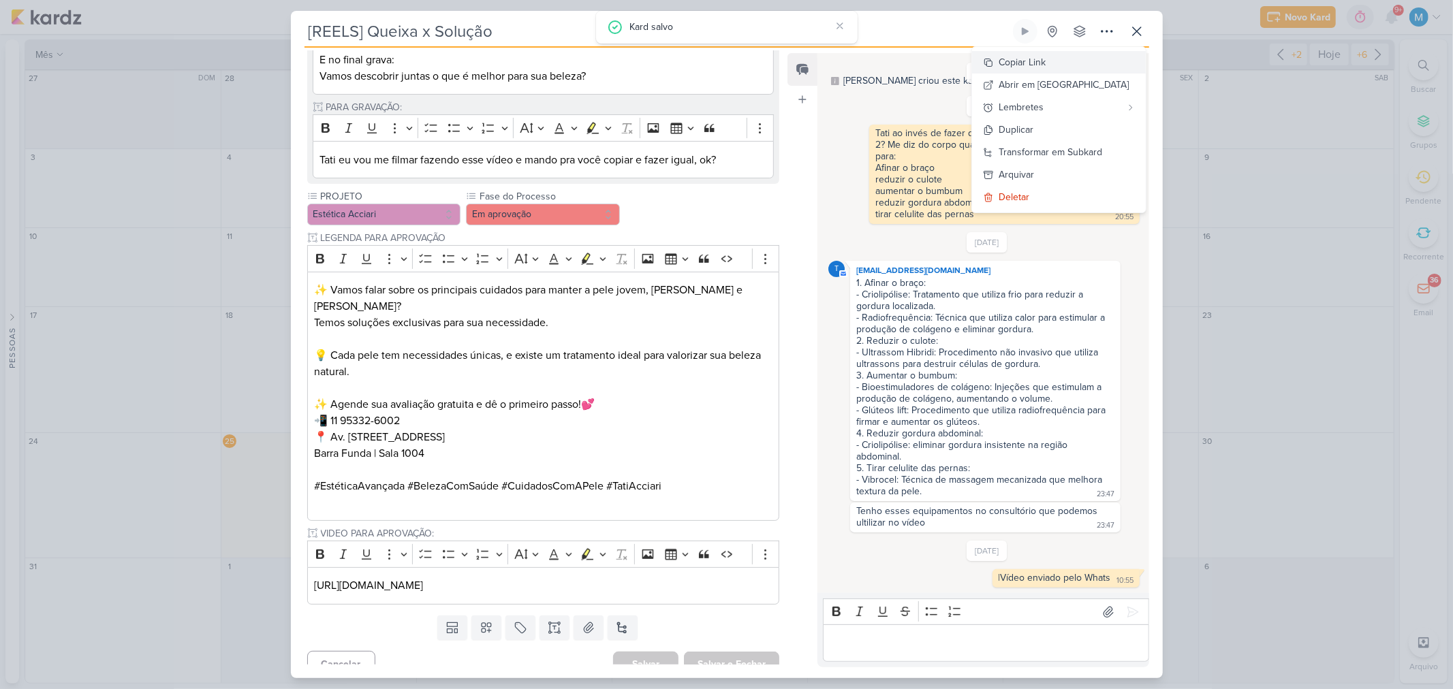
click at [1080, 59] on button "Copiar Link" at bounding box center [1059, 62] width 174 height 22
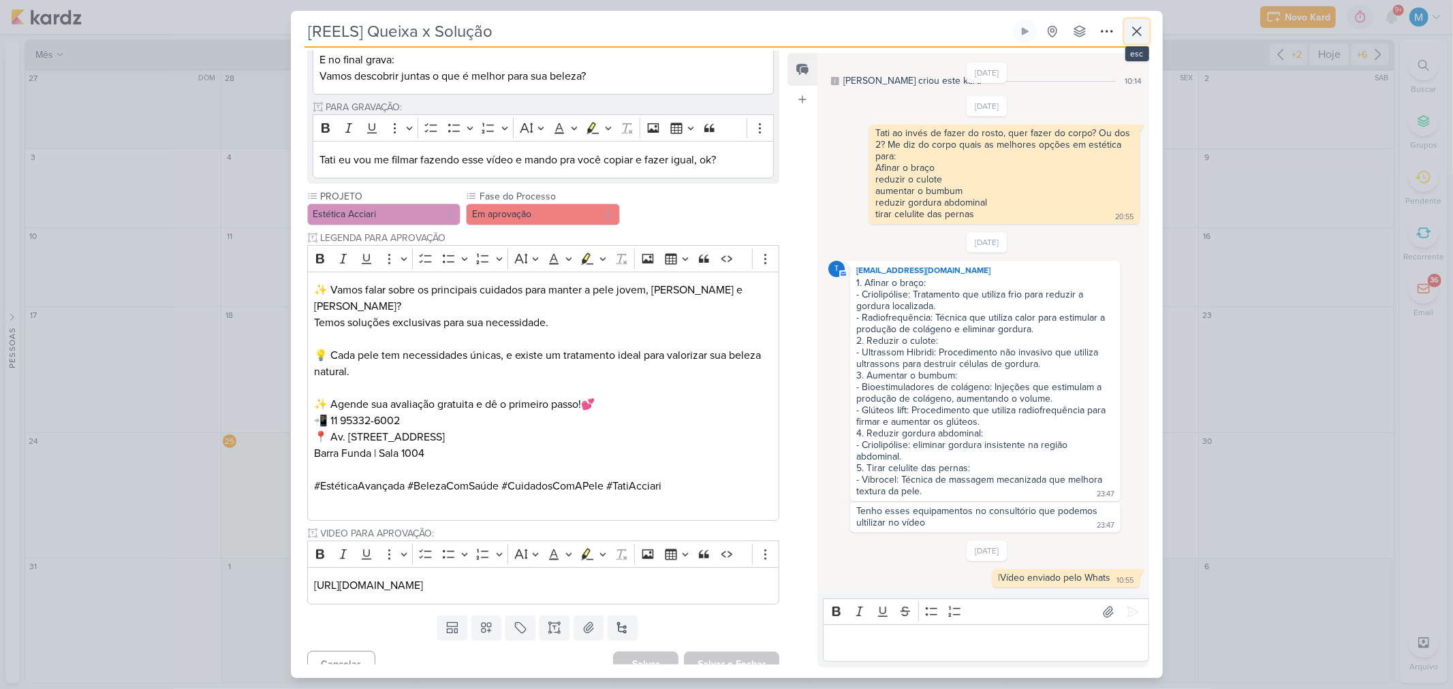
click at [1136, 34] on icon at bounding box center [1137, 31] width 16 height 16
